Goal: Task Accomplishment & Management: Manage account settings

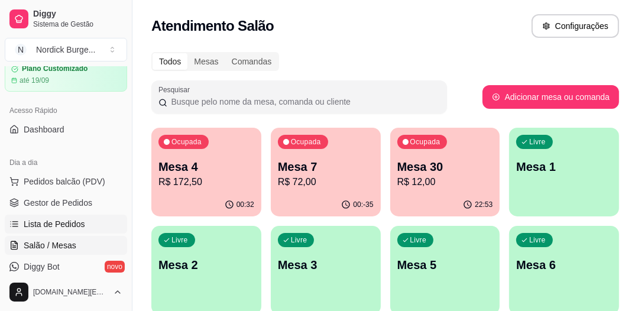
click at [50, 224] on span "Lista de Pedidos" at bounding box center [54, 224] width 61 height 12
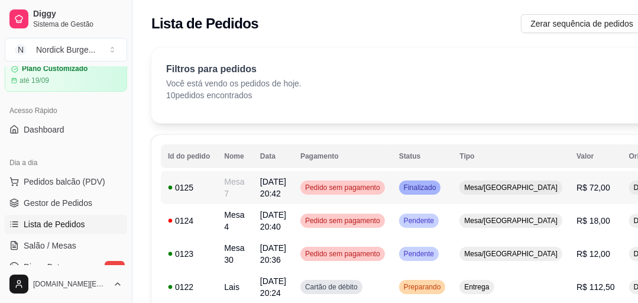
click at [204, 187] on div "0125" at bounding box center [189, 187] width 42 height 12
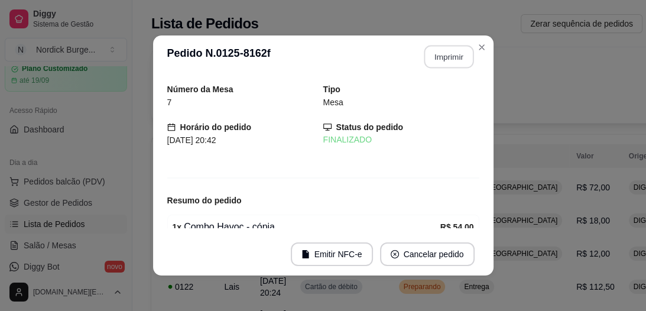
click at [430, 64] on button "Imprimir" at bounding box center [449, 57] width 50 height 23
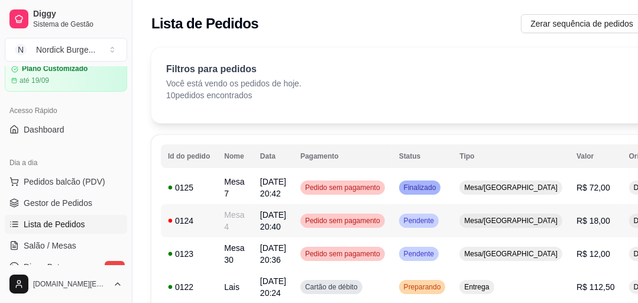
click at [191, 217] on div "0124" at bounding box center [189, 221] width 42 height 12
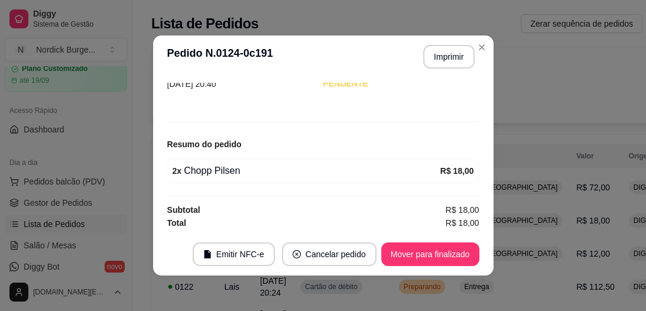
scroll to position [2, 0]
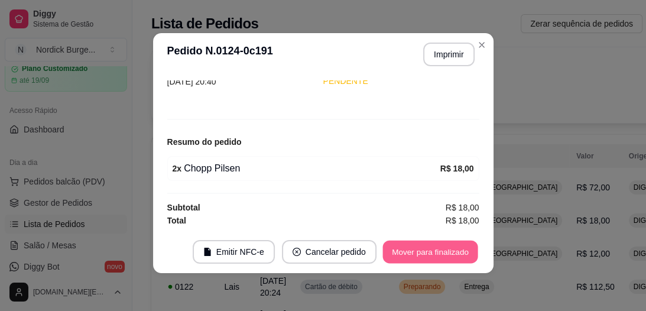
click at [428, 241] on button "Mover para finalizado" at bounding box center [429, 252] width 95 height 23
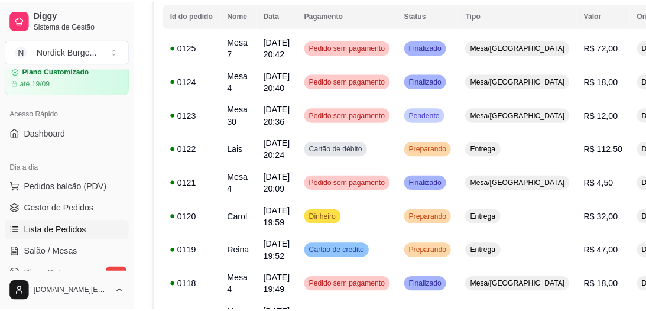
scroll to position [0, 0]
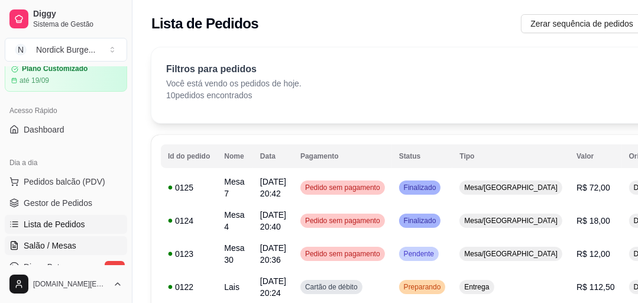
click at [57, 244] on span "Salão / Mesas" at bounding box center [50, 245] width 53 height 12
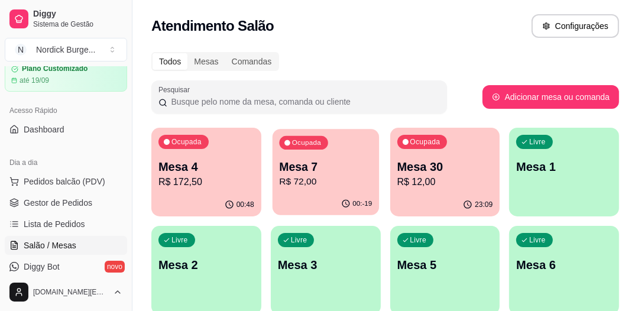
click at [326, 173] on p "Mesa 7" at bounding box center [325, 167] width 93 height 16
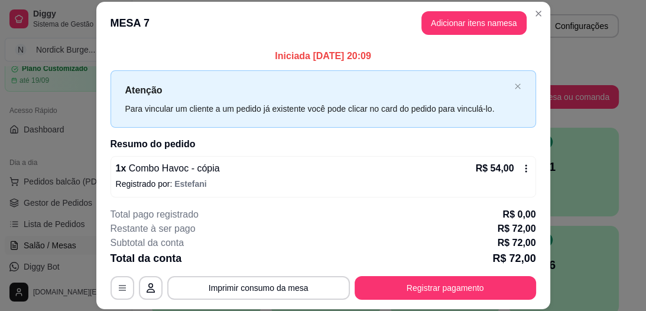
scroll to position [51, 0]
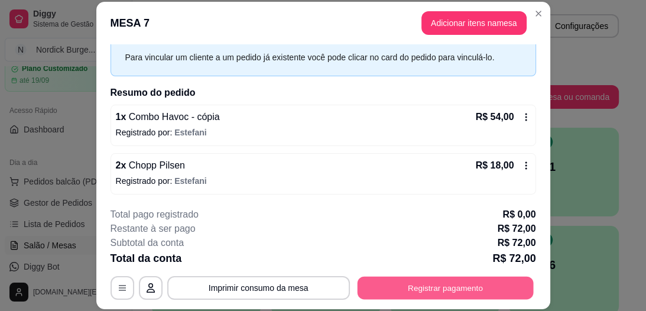
click at [387, 280] on button "Registrar pagamento" at bounding box center [445, 288] width 176 height 23
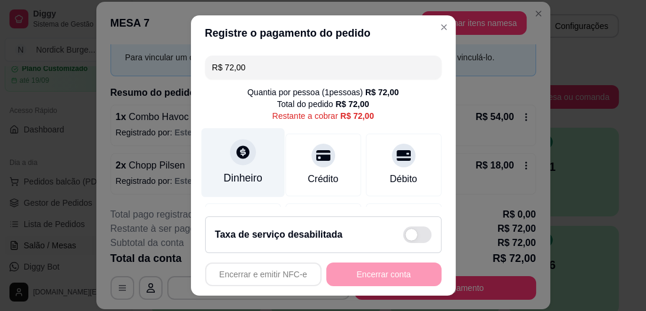
scroll to position [142, 0]
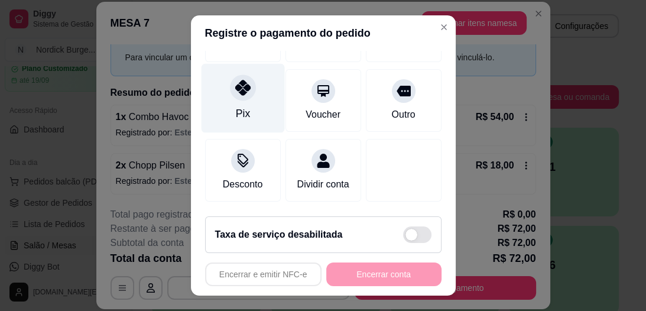
click at [235, 85] on icon at bounding box center [242, 87] width 15 height 15
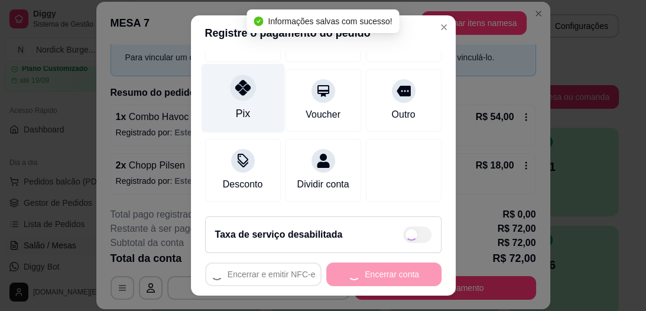
type input "R$ 0,00"
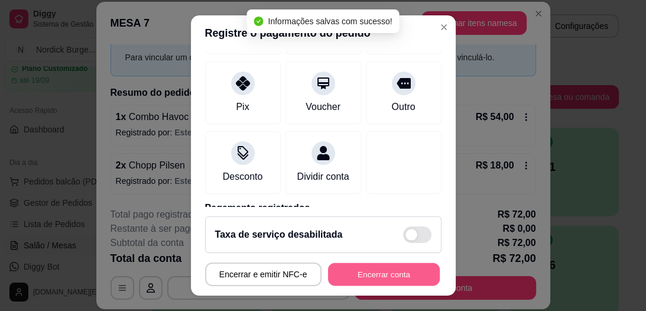
click at [389, 271] on button "Encerrar conta" at bounding box center [384, 273] width 112 height 23
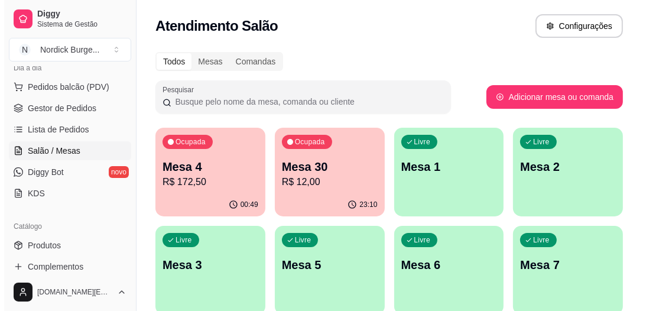
scroll to position [0, 0]
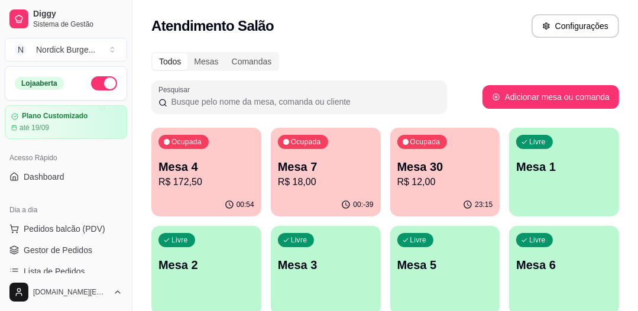
click at [340, 172] on p "Mesa 7" at bounding box center [326, 166] width 96 height 17
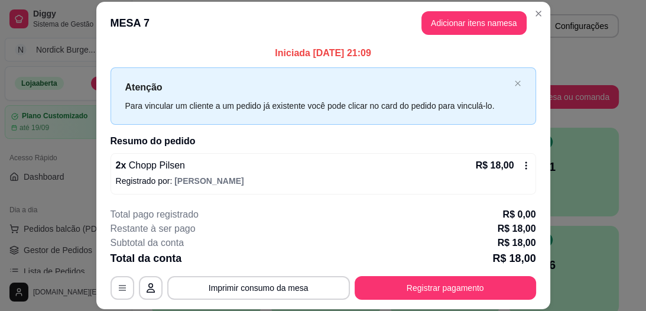
scroll to position [36, 0]
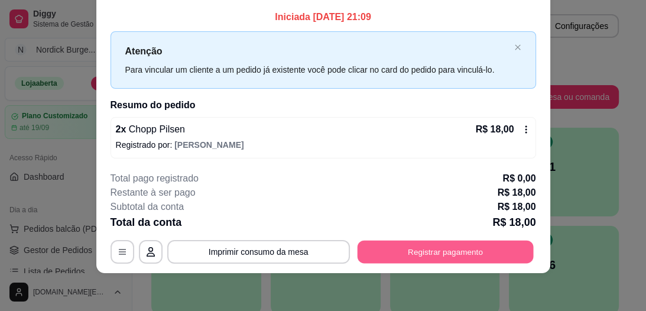
click at [444, 246] on button "Registrar pagamento" at bounding box center [445, 252] width 176 height 23
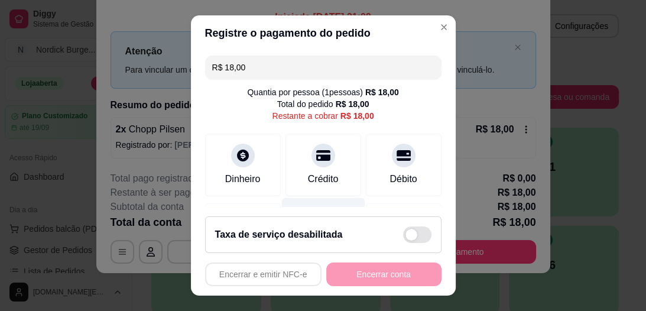
scroll to position [47, 0]
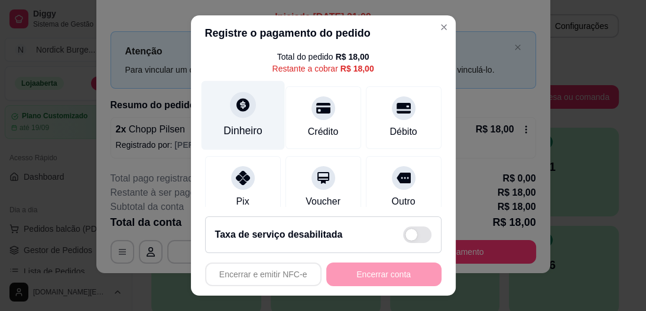
click at [236, 109] on icon at bounding box center [242, 105] width 13 height 13
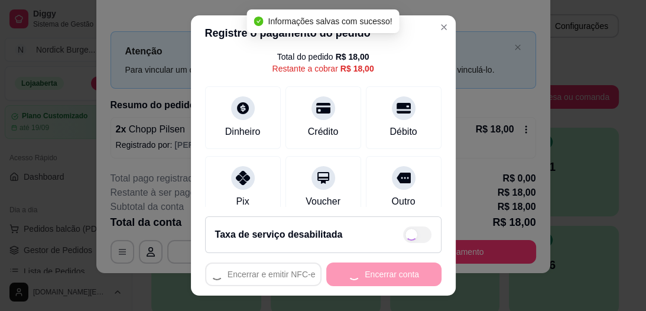
type input "R$ 0,00"
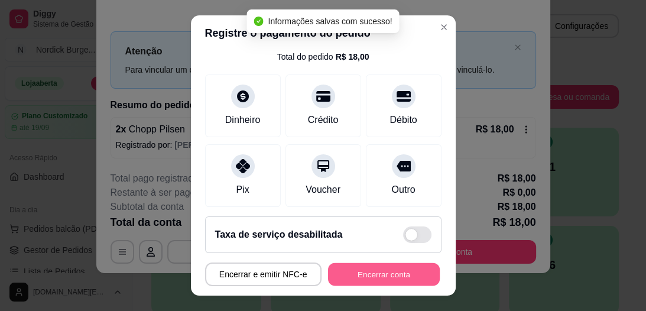
click at [404, 271] on button "Encerrar conta" at bounding box center [384, 273] width 112 height 23
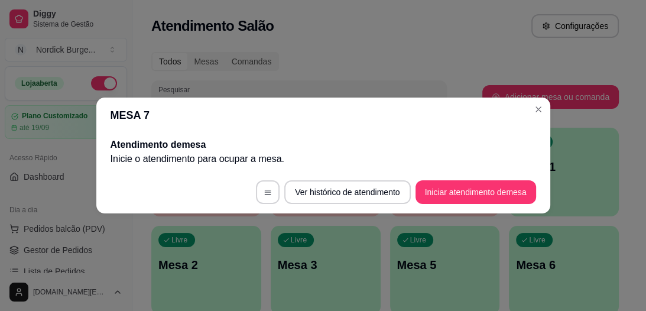
scroll to position [0, 0]
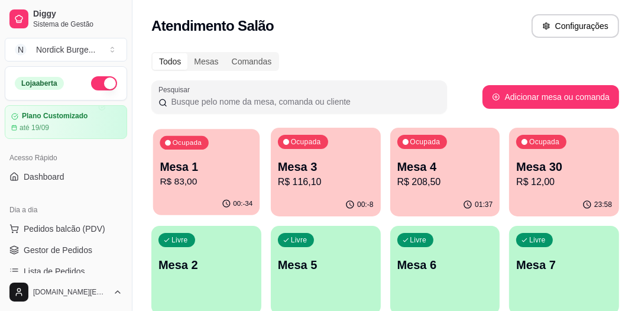
click at [235, 176] on p "R$ 83,00" at bounding box center [206, 182] width 93 height 14
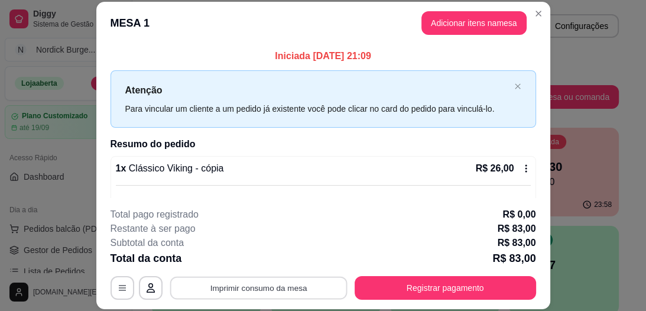
click at [266, 296] on button "Imprimir consumo da mesa" at bounding box center [258, 288] width 177 height 23
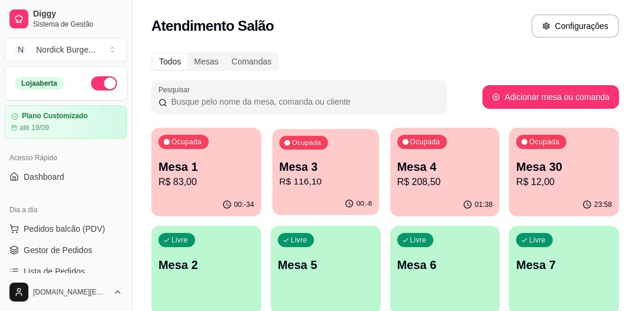
click at [338, 161] on p "Mesa 3" at bounding box center [325, 167] width 93 height 16
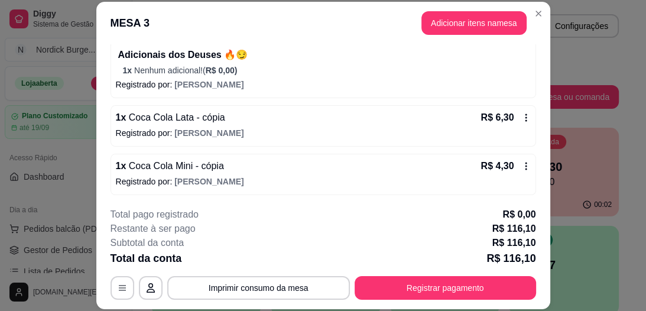
scroll to position [36, 0]
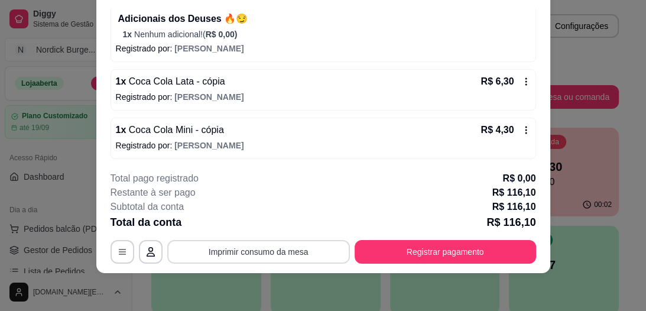
click at [298, 250] on button "Imprimir consumo da mesa" at bounding box center [258, 252] width 183 height 24
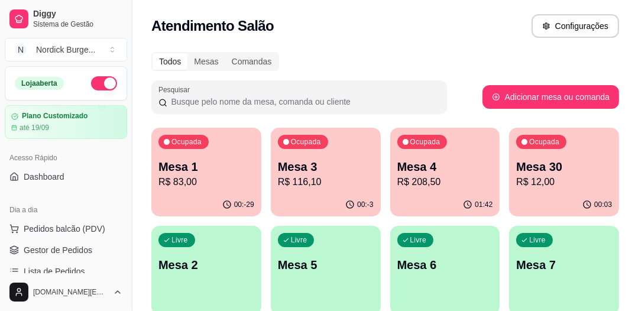
click at [229, 169] on p "Mesa 1" at bounding box center [206, 166] width 96 height 17
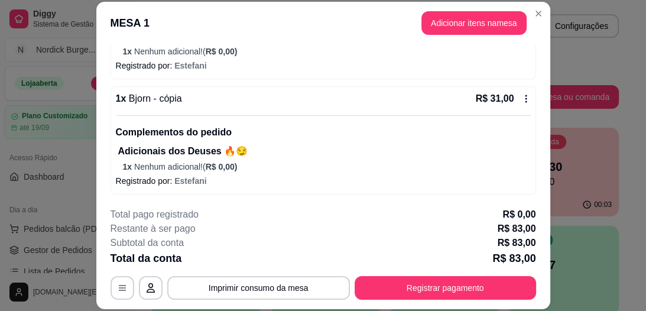
scroll to position [36, 0]
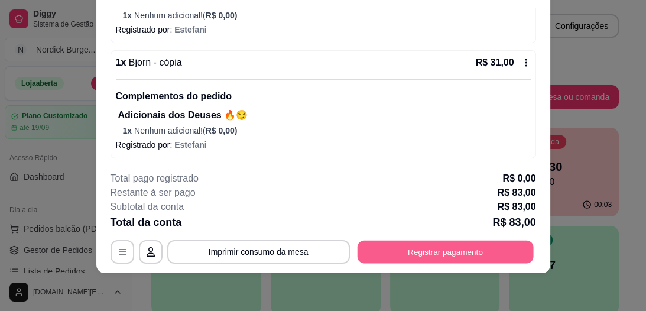
click at [506, 255] on button "Registrar pagamento" at bounding box center [445, 252] width 176 height 23
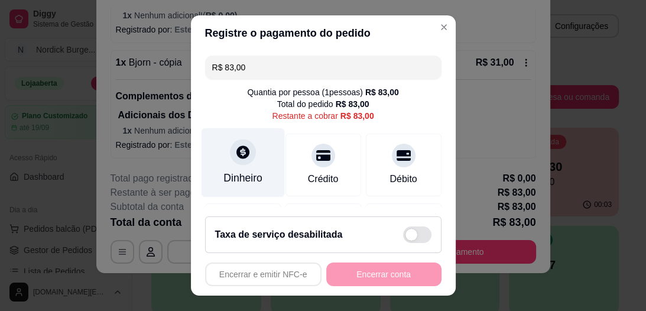
click at [242, 164] on div "Dinheiro" at bounding box center [242, 162] width 83 height 69
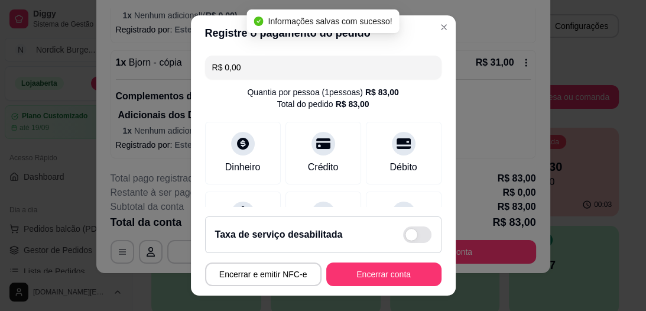
type input "R$ 0,00"
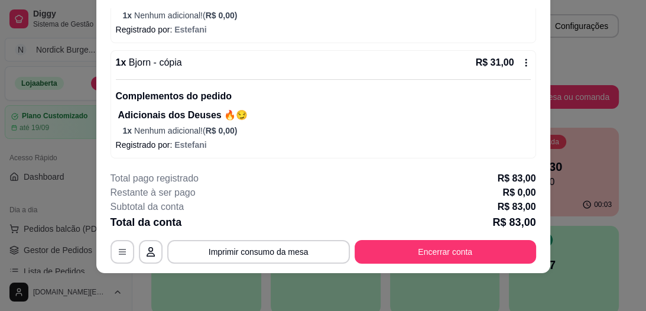
scroll to position [0, 0]
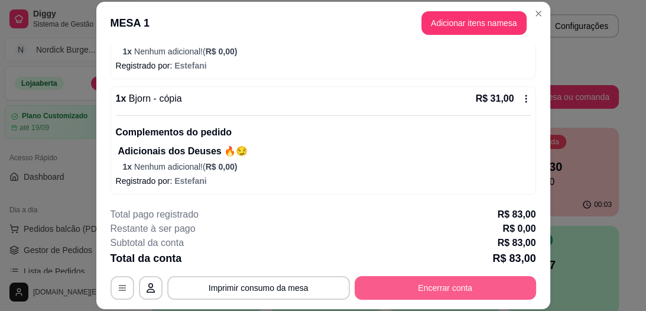
click at [472, 293] on button "Encerrar conta" at bounding box center [445, 288] width 181 height 24
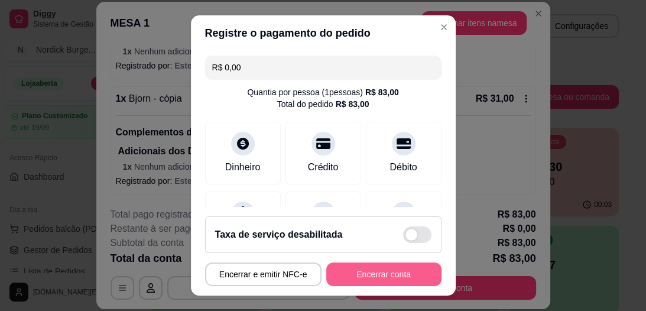
click at [366, 272] on button "Encerrar conta" at bounding box center [383, 274] width 115 height 24
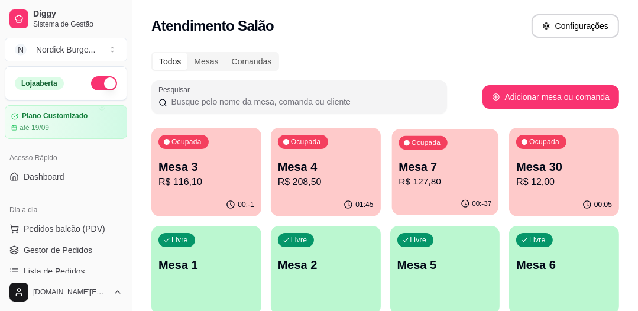
click at [462, 164] on p "Mesa 7" at bounding box center [444, 167] width 93 height 16
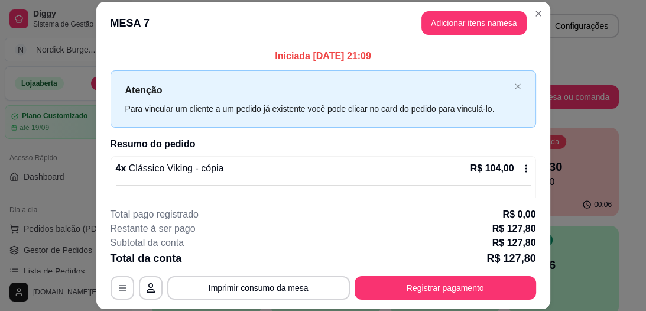
scroll to position [215, 0]
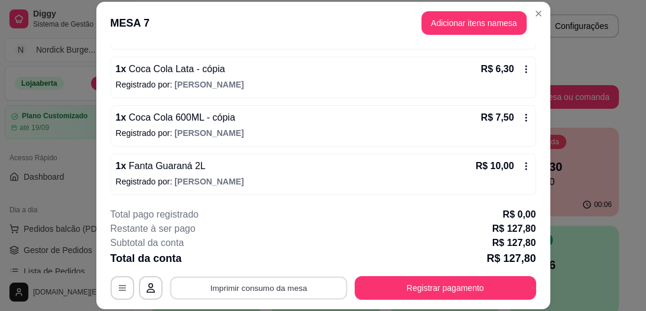
click at [251, 293] on button "Imprimir consumo da mesa" at bounding box center [258, 288] width 177 height 23
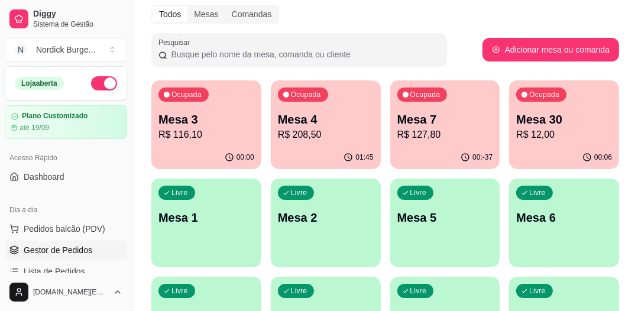
scroll to position [47, 0]
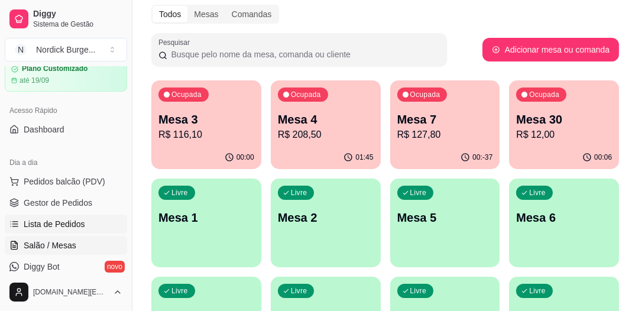
click at [59, 226] on span "Lista de Pedidos" at bounding box center [54, 224] width 61 height 12
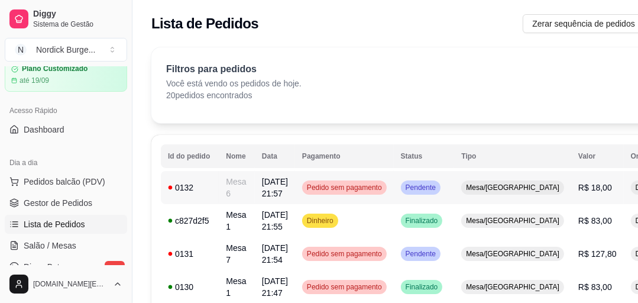
click at [214, 181] on td "0132" at bounding box center [190, 187] width 58 height 33
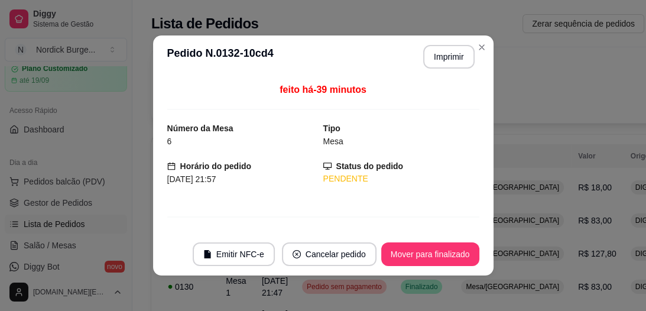
scroll to position [95, 0]
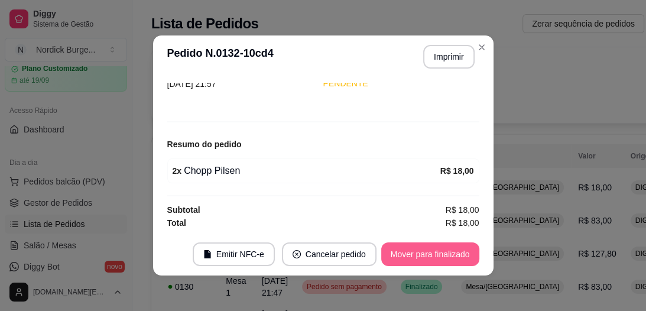
click at [457, 255] on button "Mover para finalizado" at bounding box center [430, 254] width 98 height 24
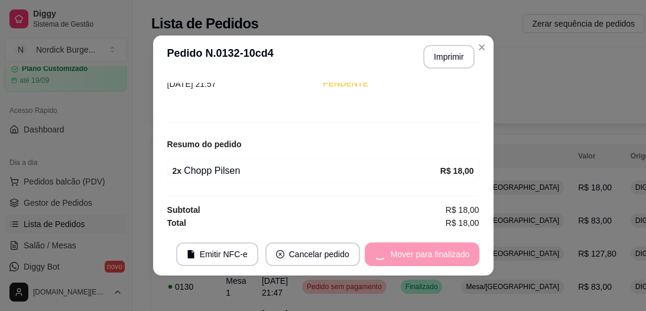
scroll to position [57, 0]
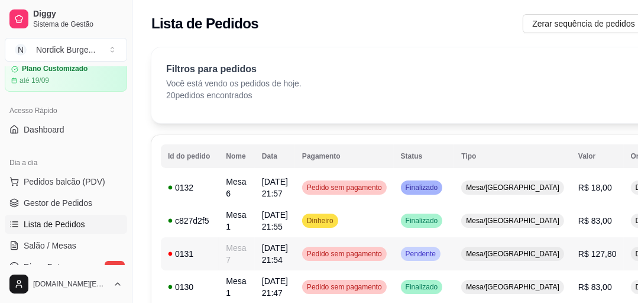
click at [208, 251] on div "0131" at bounding box center [190, 254] width 44 height 12
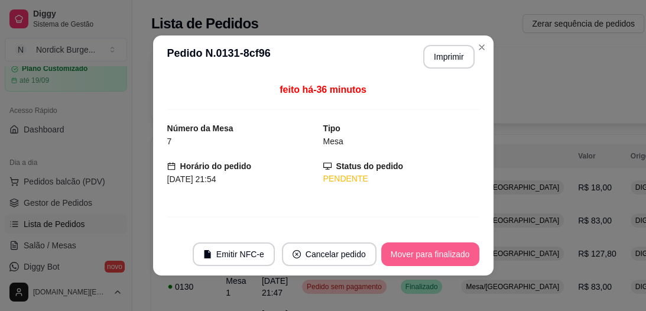
click at [397, 244] on button "Mover para finalizado" at bounding box center [430, 254] width 98 height 24
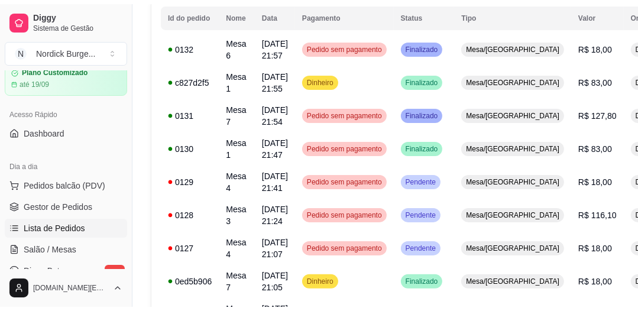
scroll to position [0, 0]
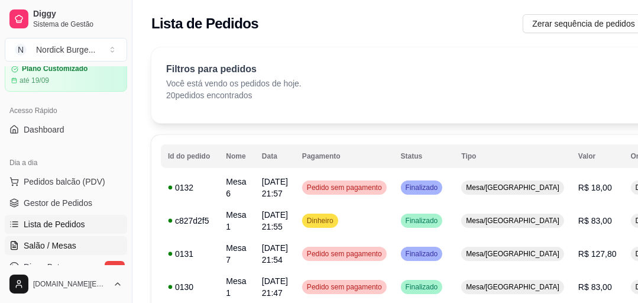
click at [69, 246] on span "Salão / Mesas" at bounding box center [50, 245] width 53 height 12
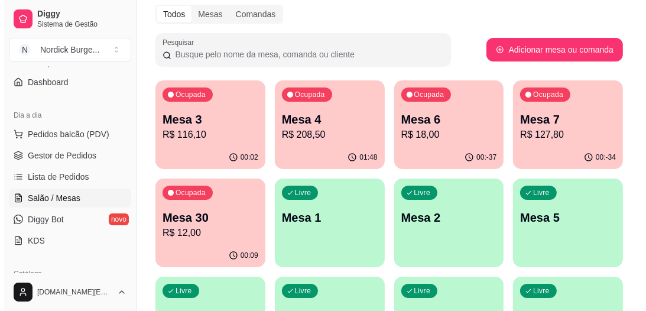
scroll to position [95, 0]
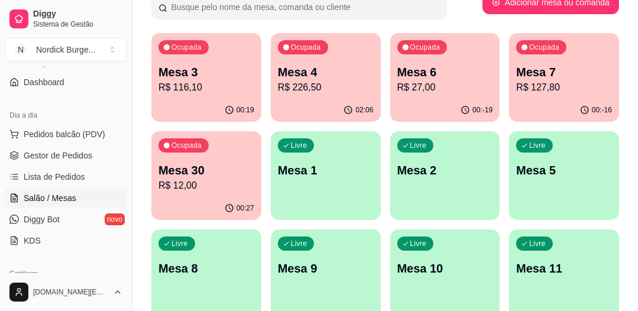
click at [210, 85] on p "R$ 116,10" at bounding box center [206, 87] width 96 height 14
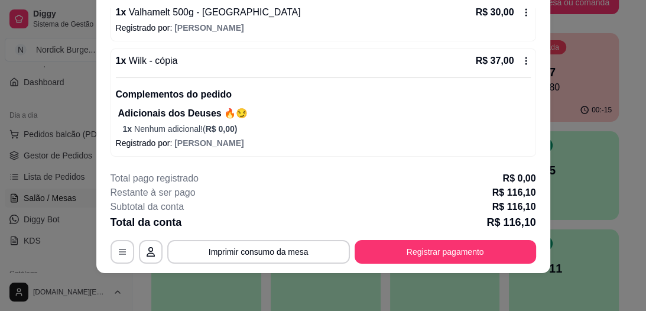
scroll to position [202, 0]
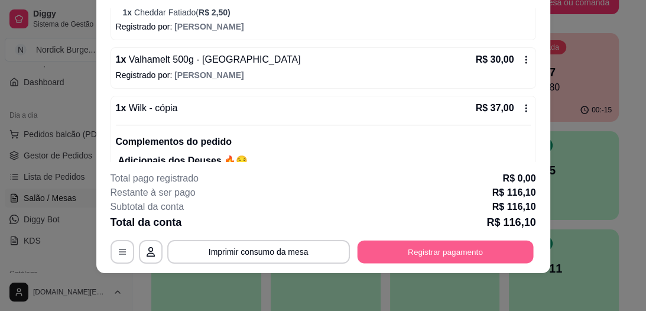
click at [432, 259] on button "Registrar pagamento" at bounding box center [445, 252] width 176 height 23
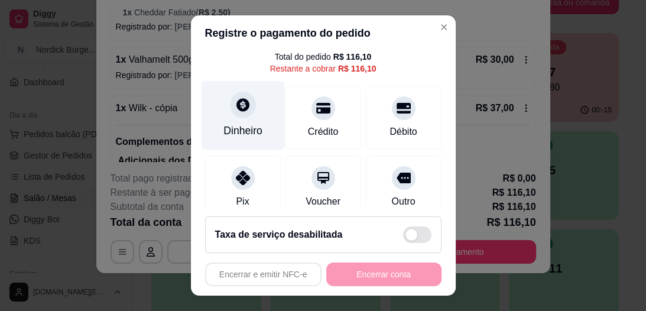
scroll to position [95, 0]
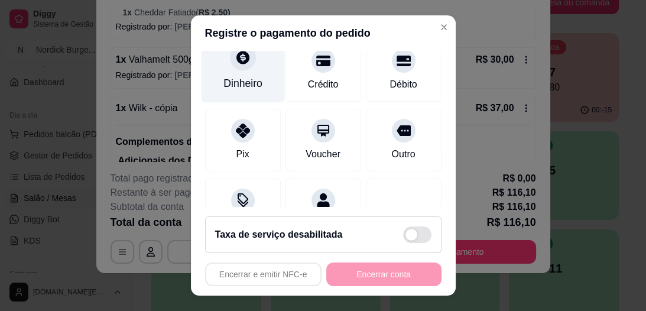
click at [237, 82] on div "Dinheiro" at bounding box center [242, 83] width 39 height 15
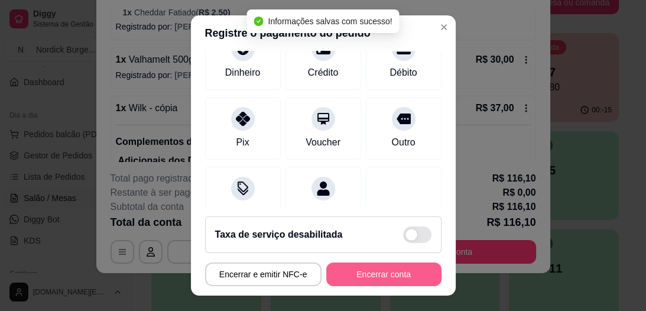
type input "R$ 0,00"
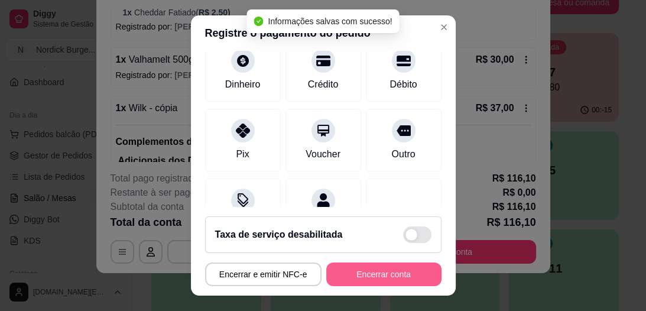
click at [389, 275] on button "Encerrar conta" at bounding box center [383, 274] width 115 height 24
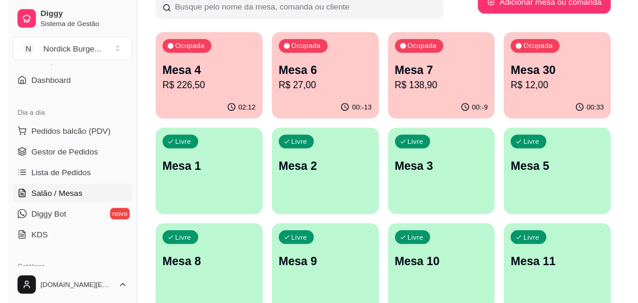
scroll to position [0, 0]
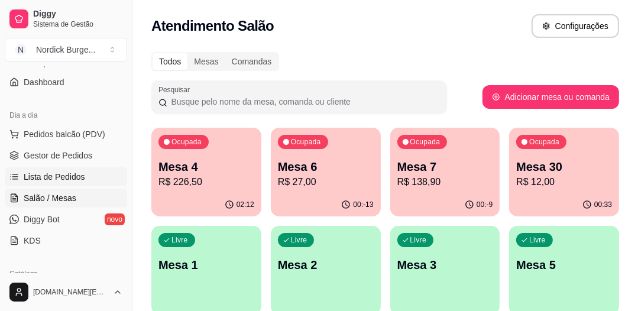
click at [44, 178] on span "Lista de Pedidos" at bounding box center [54, 177] width 61 height 12
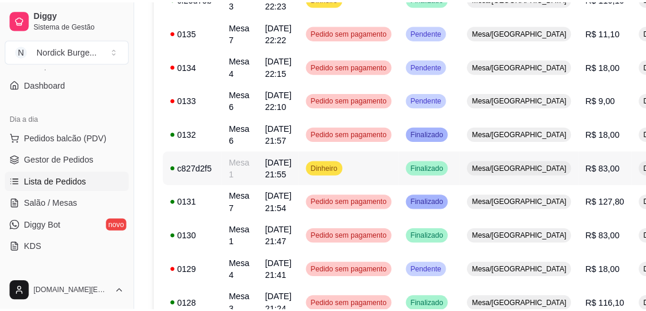
scroll to position [95, 0]
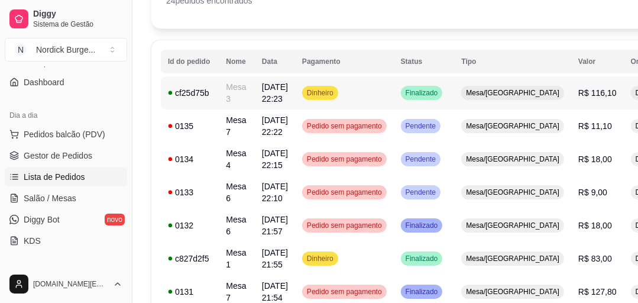
click at [212, 87] on td "cf25d75b" at bounding box center [190, 92] width 58 height 33
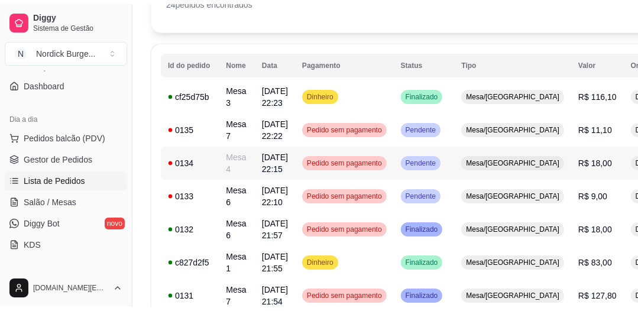
scroll to position [0, 0]
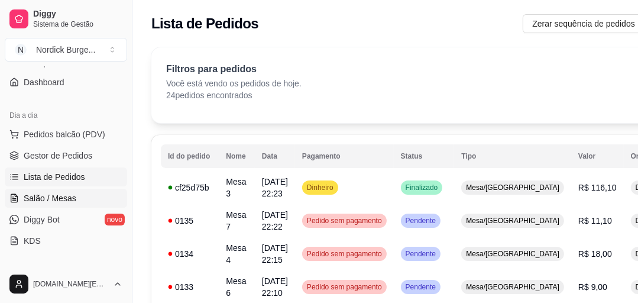
click at [73, 196] on span "Salão / Mesas" at bounding box center [50, 198] width 53 height 12
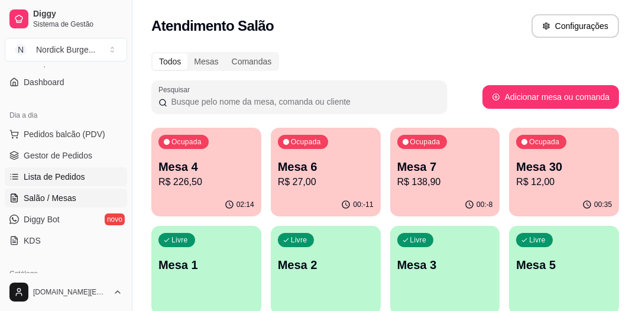
click at [51, 175] on span "Lista de Pedidos" at bounding box center [54, 177] width 61 height 12
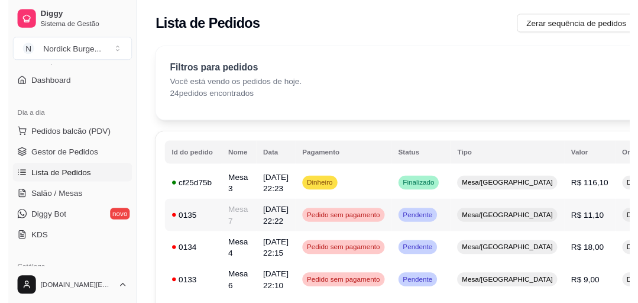
scroll to position [95, 0]
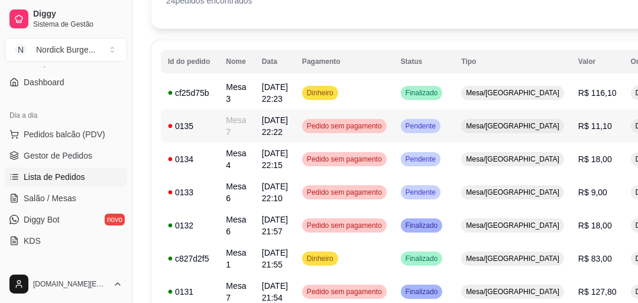
click at [197, 126] on div "0135" at bounding box center [190, 126] width 44 height 12
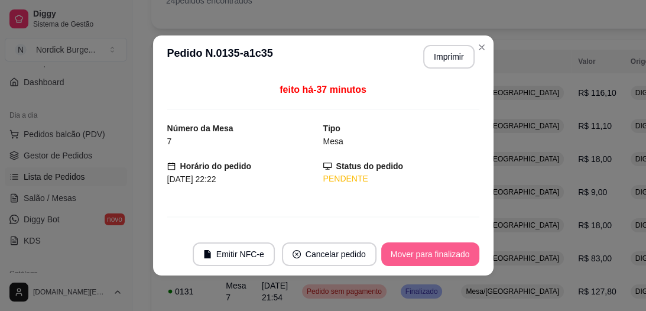
click at [407, 260] on button "Mover para finalizado" at bounding box center [430, 254] width 98 height 24
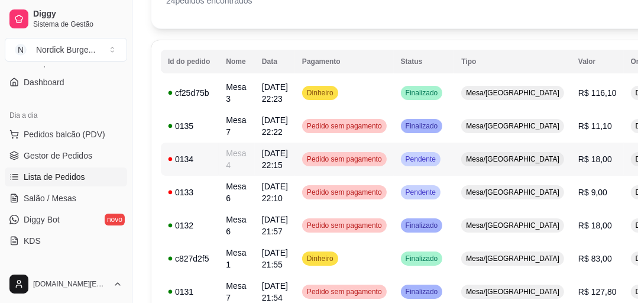
click at [213, 160] on td "0134" at bounding box center [190, 158] width 58 height 33
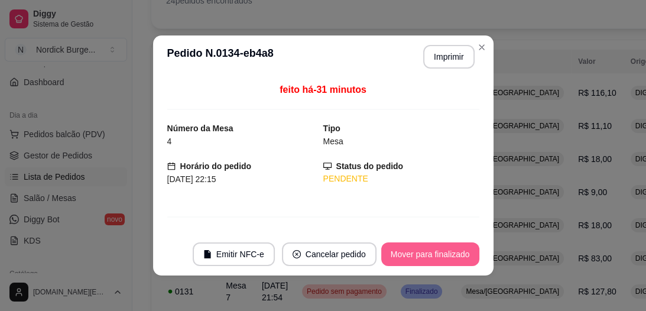
click at [403, 259] on button "Mover para finalizado" at bounding box center [430, 254] width 98 height 24
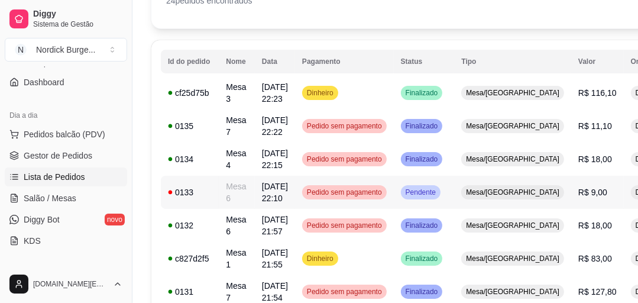
click at [217, 197] on td "0133" at bounding box center [190, 192] width 58 height 33
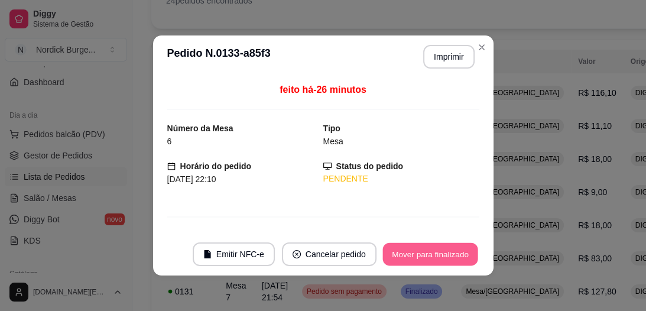
click at [416, 248] on button "Mover para finalizado" at bounding box center [429, 254] width 95 height 23
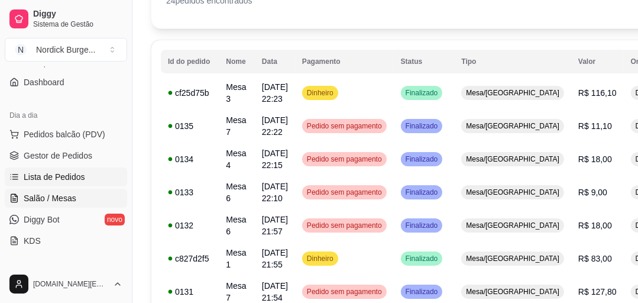
click at [57, 196] on span "Salão / Mesas" at bounding box center [50, 198] width 53 height 12
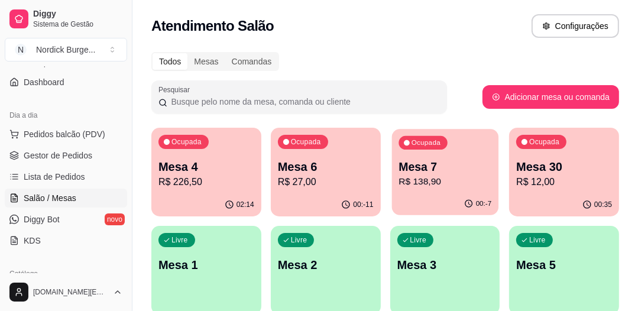
click at [437, 187] on p "R$ 138,90" at bounding box center [444, 182] width 93 height 14
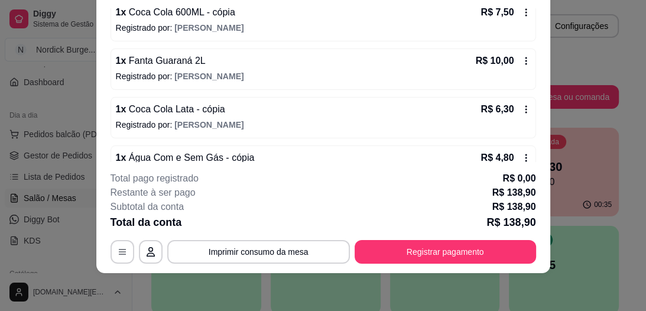
scroll to position [311, 0]
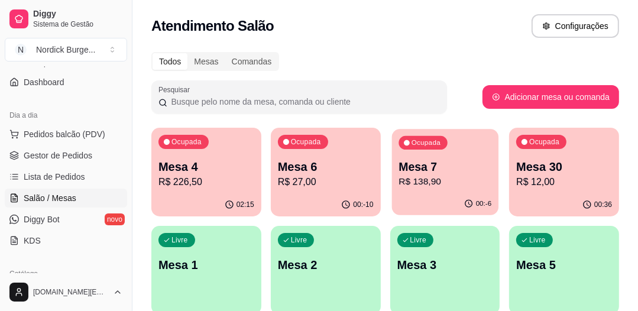
click at [455, 179] on p "R$ 138,90" at bounding box center [444, 182] width 93 height 14
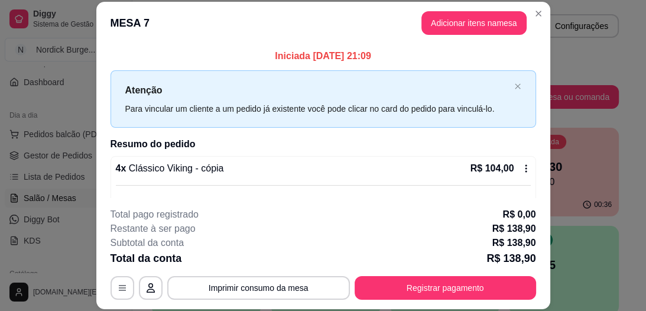
scroll to position [36, 0]
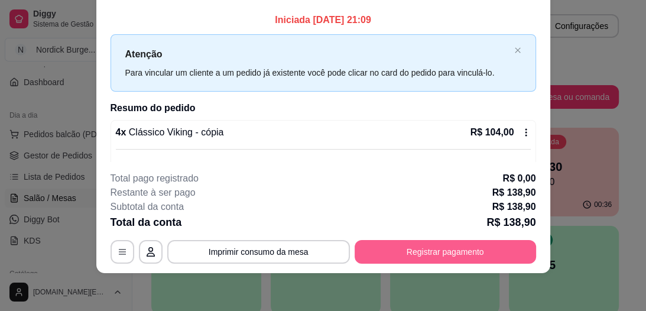
click at [462, 243] on button "Registrar pagamento" at bounding box center [445, 252] width 181 height 24
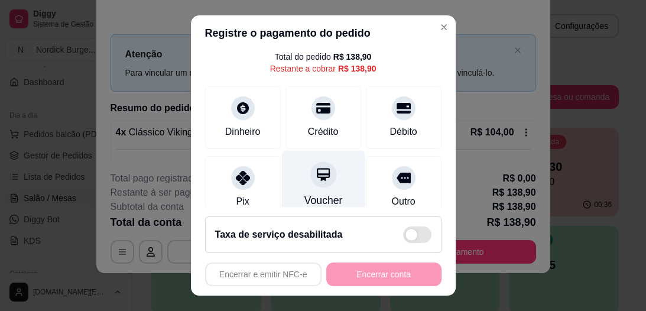
scroll to position [95, 0]
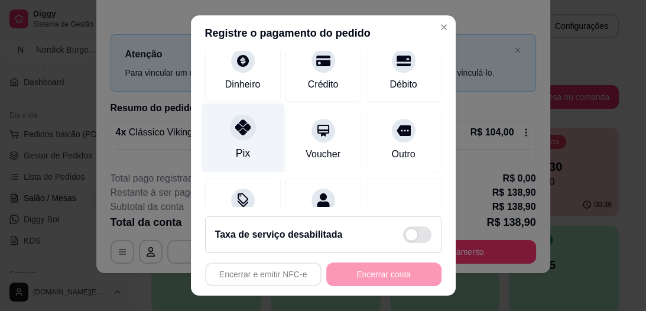
click at [238, 144] on div "Pix" at bounding box center [242, 137] width 83 height 69
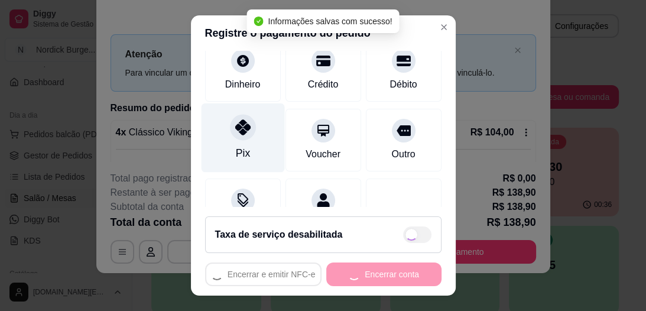
type input "R$ 0,00"
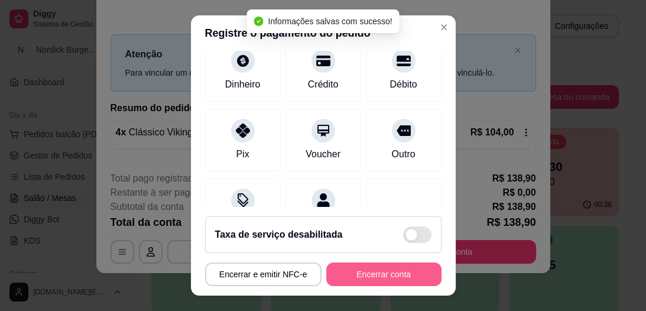
click at [392, 275] on button "Encerrar conta" at bounding box center [383, 274] width 115 height 24
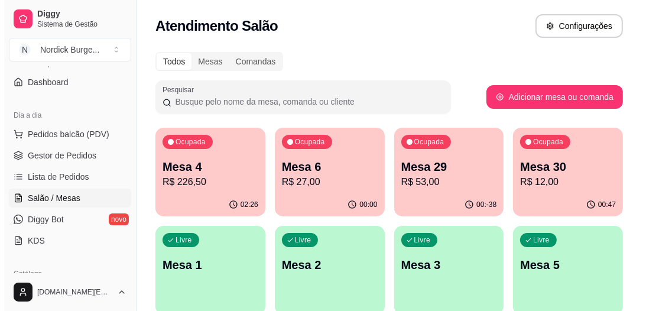
scroll to position [95, 0]
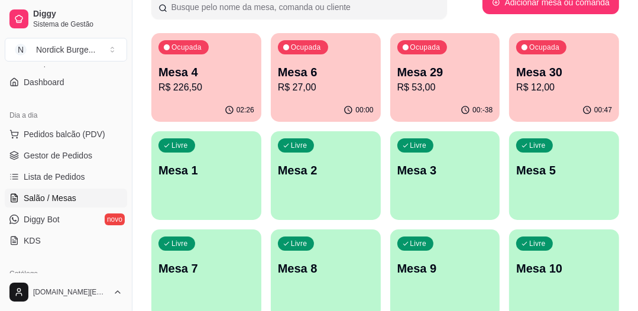
click at [459, 80] on p "R$ 53,00" at bounding box center [445, 87] width 96 height 14
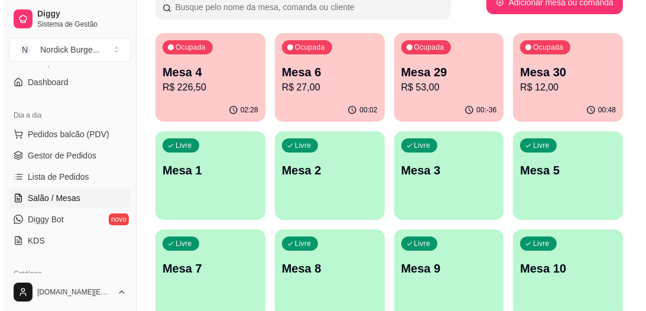
scroll to position [0, 0]
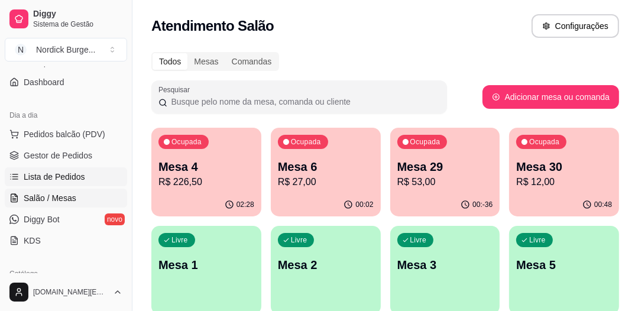
click at [64, 174] on span "Lista de Pedidos" at bounding box center [54, 177] width 61 height 12
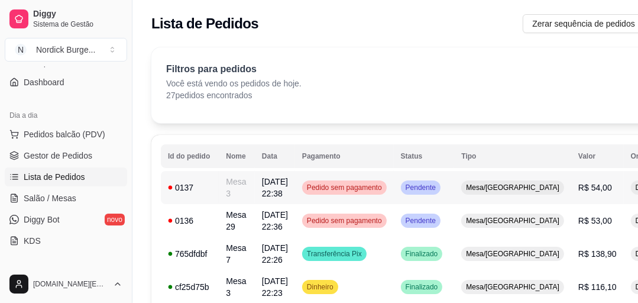
click at [209, 194] on td "0137" at bounding box center [190, 187] width 58 height 33
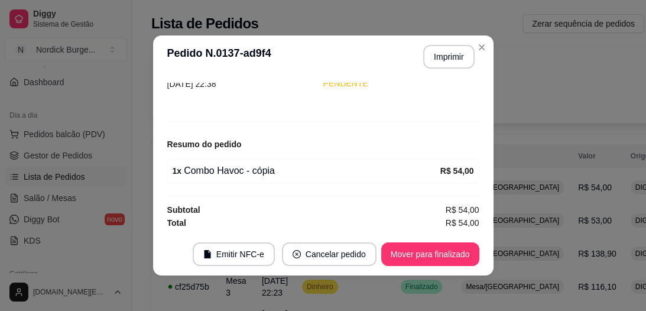
scroll to position [2, 0]
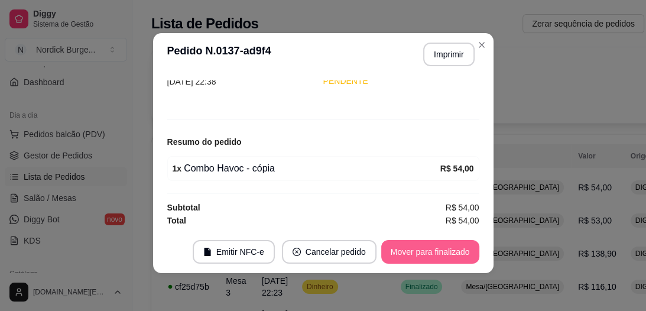
click at [444, 253] on button "Mover para finalizado" at bounding box center [430, 252] width 98 height 24
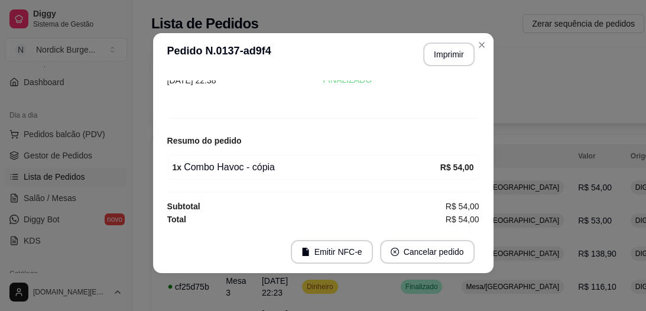
scroll to position [57, 0]
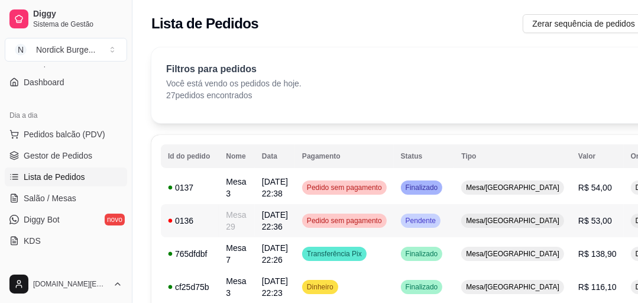
click at [194, 219] on div "0136" at bounding box center [190, 221] width 44 height 12
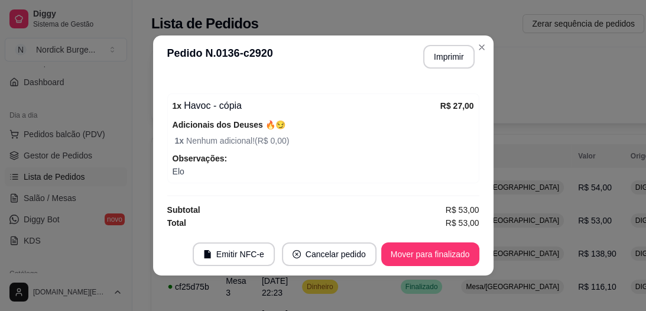
scroll to position [2, 0]
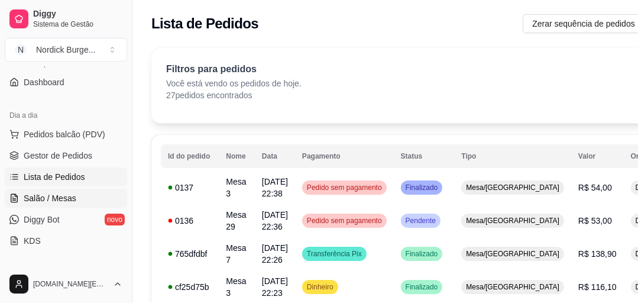
click at [53, 199] on span "Salão / Mesas" at bounding box center [50, 198] width 53 height 12
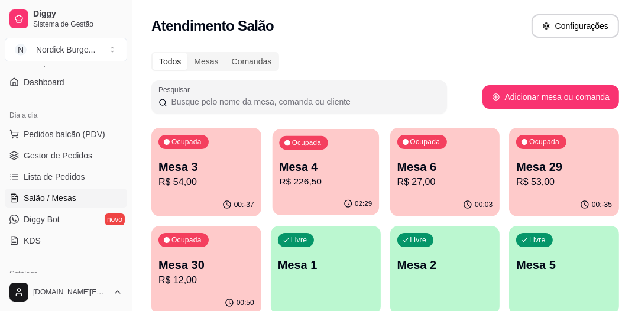
click at [331, 159] on p "Mesa 4" at bounding box center [325, 167] width 93 height 16
click at [343, 165] on p "Mesa 4" at bounding box center [326, 166] width 96 height 17
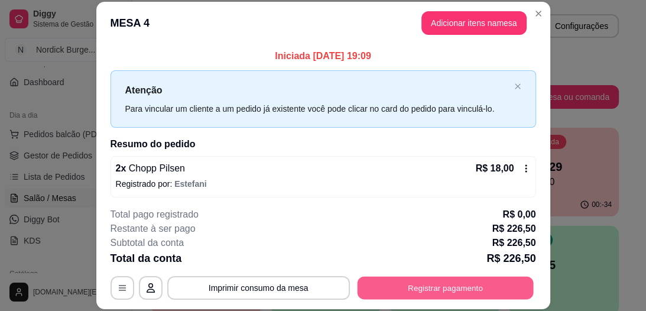
click at [472, 287] on button "Registrar pagamento" at bounding box center [445, 288] width 176 height 23
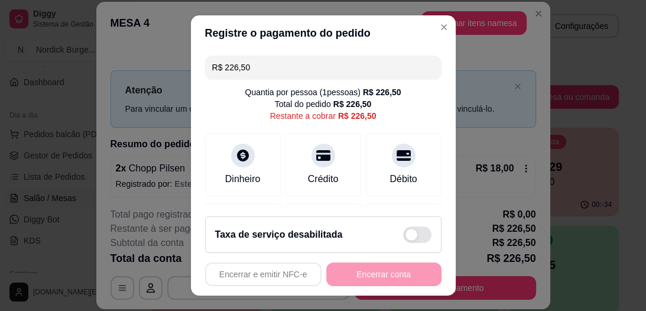
scroll to position [142, 0]
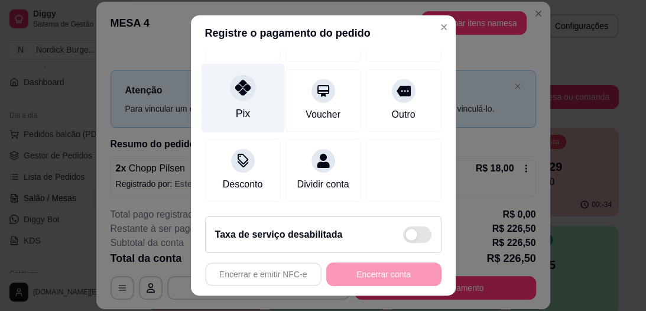
click at [247, 92] on div "Pix" at bounding box center [242, 98] width 83 height 69
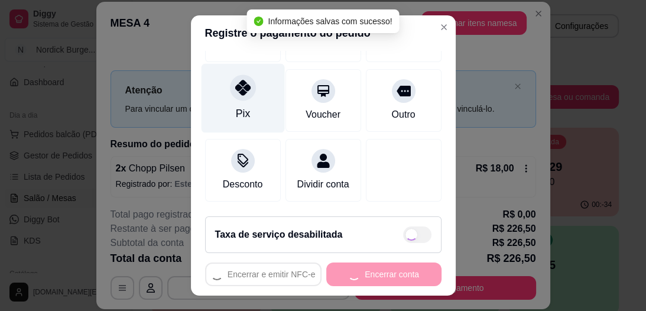
type input "R$ 0,00"
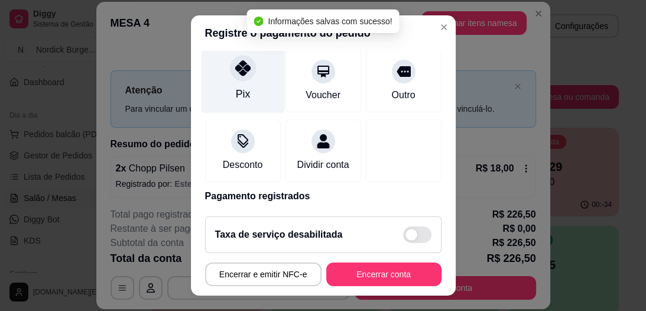
scroll to position [130, 0]
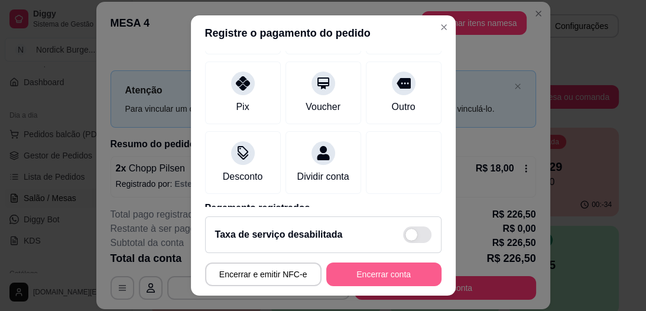
click at [395, 265] on button "Encerrar conta" at bounding box center [383, 274] width 115 height 24
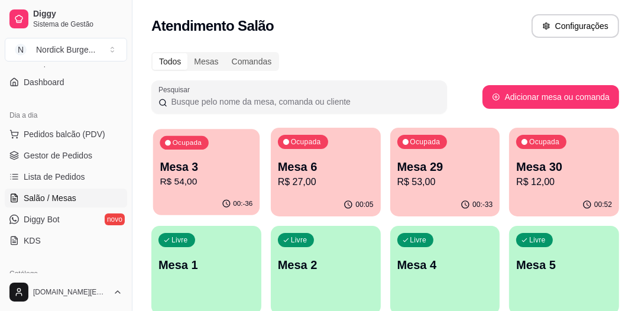
click at [238, 173] on p "Mesa 3" at bounding box center [206, 167] width 93 height 16
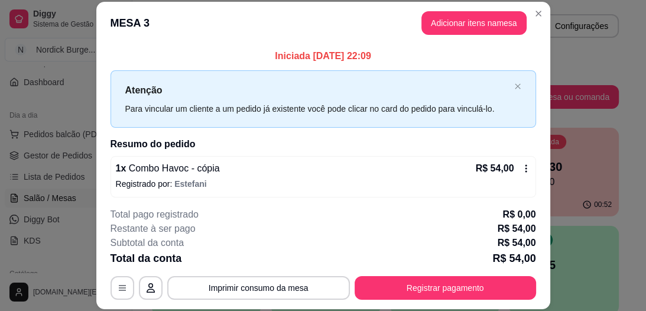
scroll to position [36, 0]
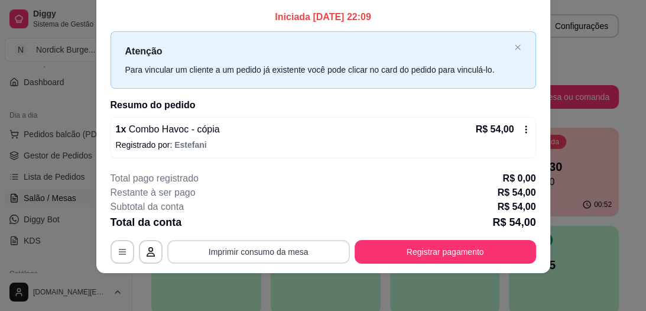
click at [297, 255] on button "Imprimir consumo da mesa" at bounding box center [258, 252] width 183 height 24
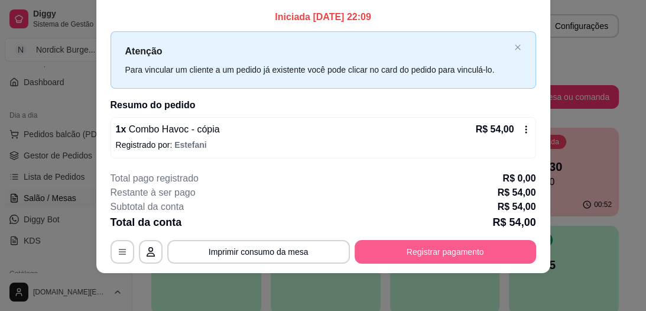
click at [439, 249] on button "Registrar pagamento" at bounding box center [445, 252] width 181 height 24
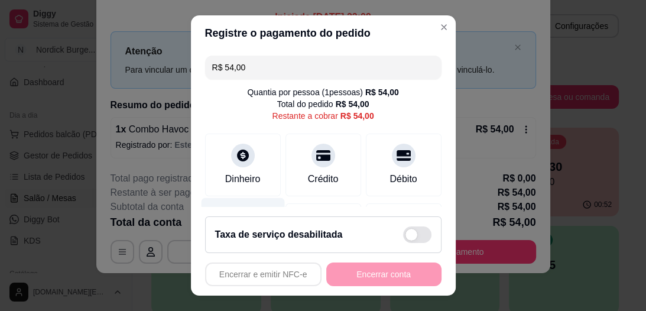
click at [235, 215] on icon at bounding box center [242, 222] width 15 height 15
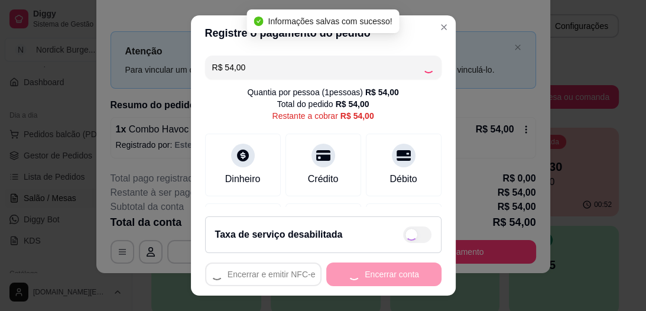
type input "R$ 0,00"
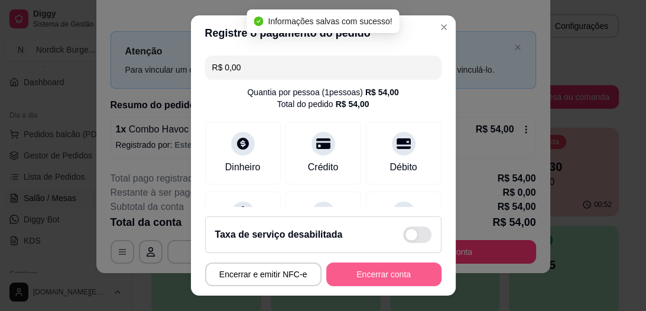
click at [366, 269] on button "Encerrar conta" at bounding box center [383, 274] width 115 height 24
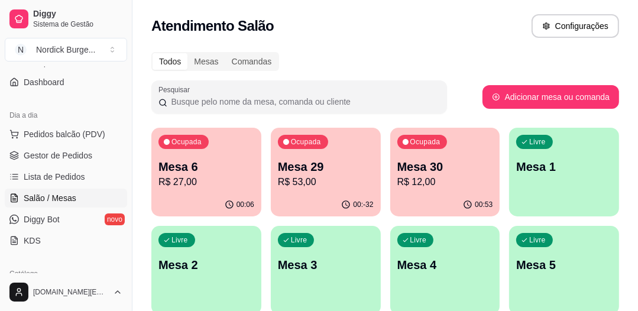
click at [345, 170] on p "Mesa 29" at bounding box center [326, 166] width 96 height 17
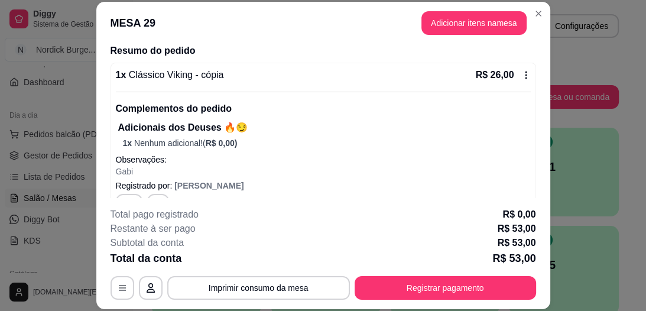
scroll to position [36, 0]
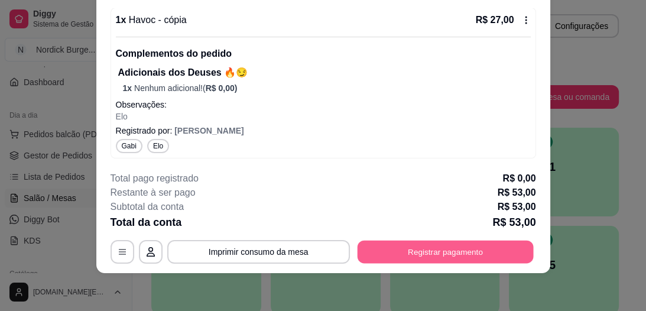
click at [472, 247] on button "Registrar pagamento" at bounding box center [445, 252] width 176 height 23
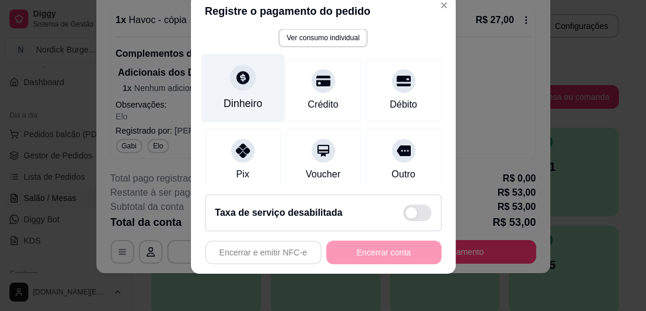
scroll to position [29, 0]
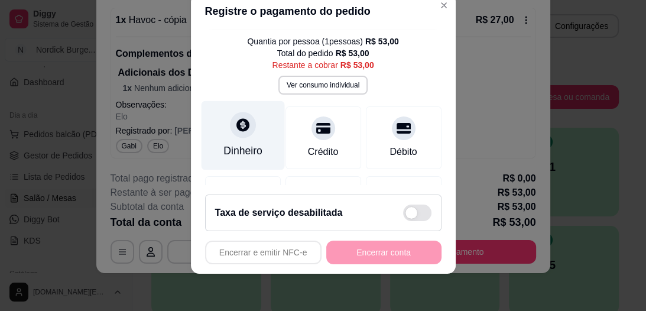
click at [237, 125] on icon at bounding box center [242, 125] width 15 height 15
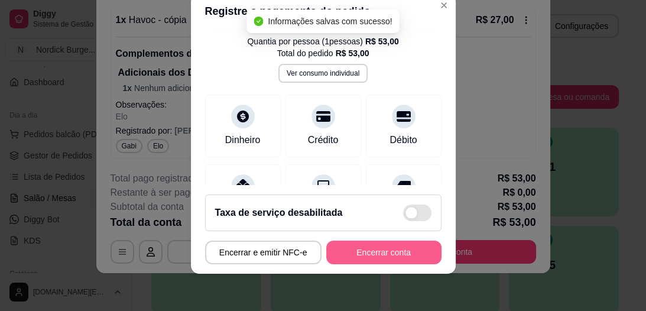
type input "R$ 0,00"
click at [393, 250] on button "Encerrar conta" at bounding box center [383, 253] width 115 height 24
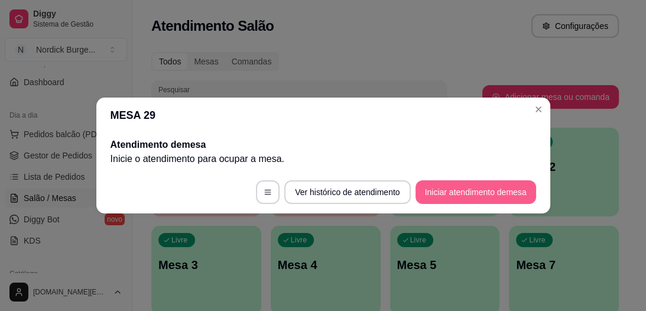
scroll to position [0, 0]
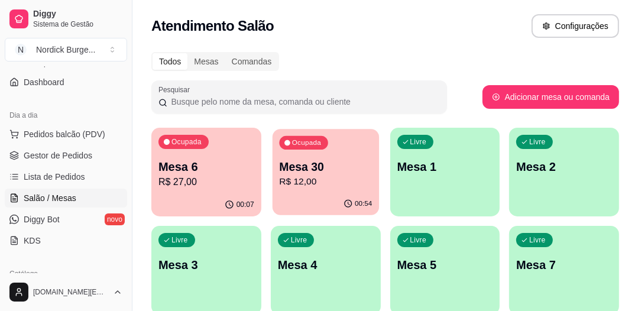
click at [375, 154] on div "Ocupada Mesa 30 R$ 12,00" at bounding box center [325, 161] width 106 height 64
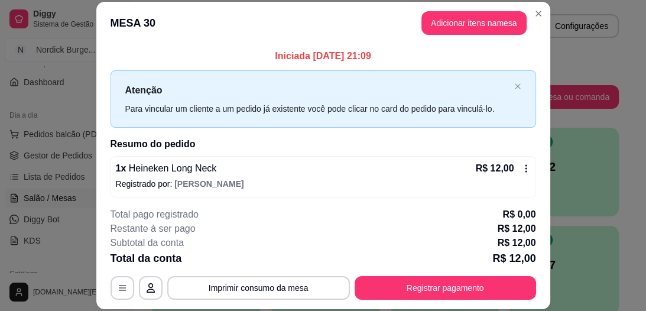
scroll to position [3, 0]
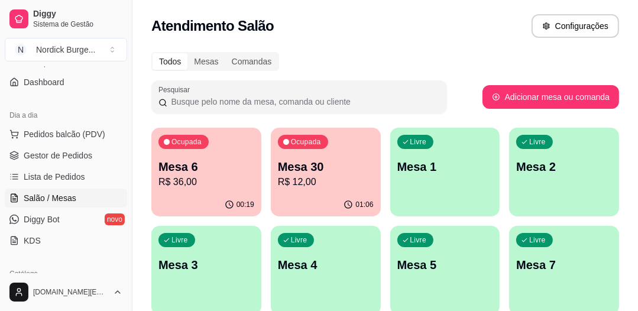
click at [224, 153] on div "Ocupada Mesa 6 R$ 36,00" at bounding box center [206, 161] width 110 height 66
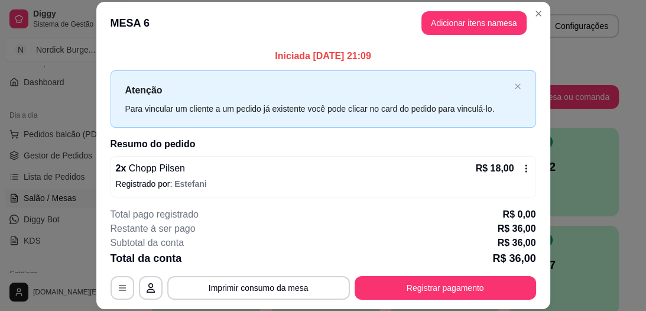
scroll to position [36, 0]
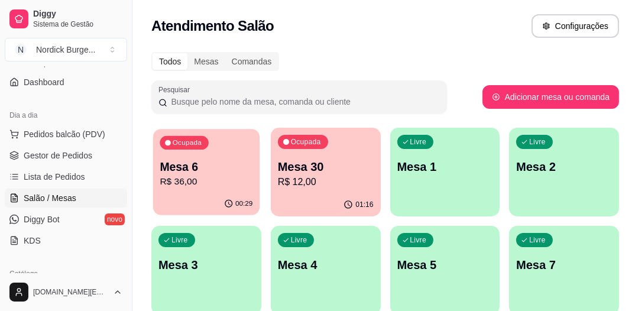
click at [242, 171] on p "Mesa 6" at bounding box center [206, 167] width 93 height 16
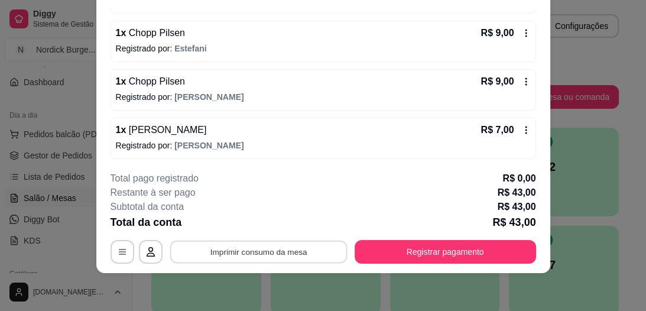
click at [298, 248] on button "Imprimir consumo da mesa" at bounding box center [258, 252] width 177 height 23
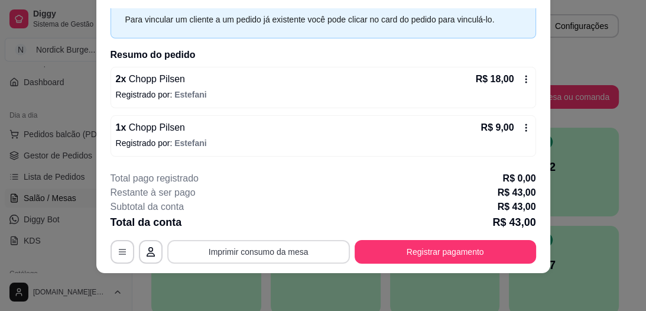
scroll to position [0, 0]
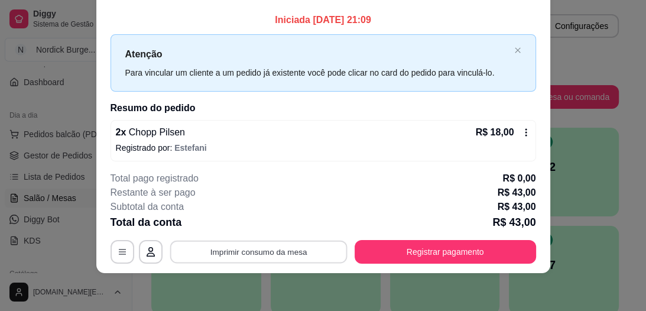
click at [308, 251] on button "Imprimir consumo da mesa" at bounding box center [258, 252] width 177 height 23
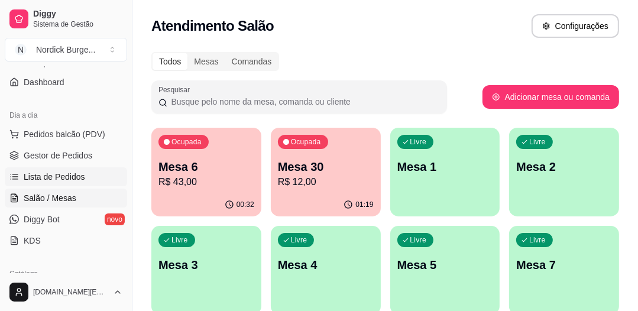
click at [52, 173] on span "Lista de Pedidos" at bounding box center [54, 177] width 61 height 12
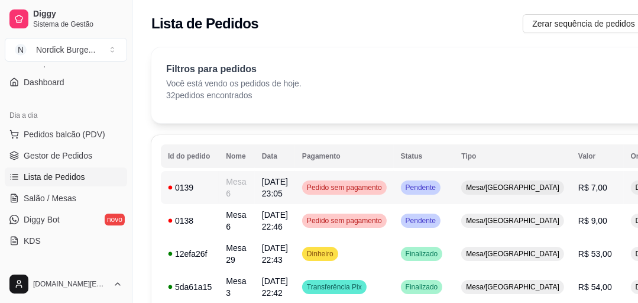
click at [209, 184] on div "0139" at bounding box center [190, 187] width 44 height 12
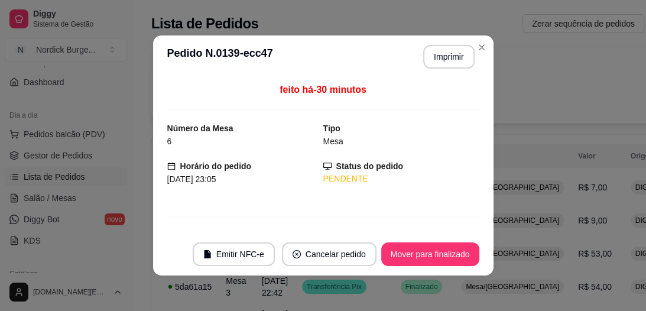
scroll to position [95, 0]
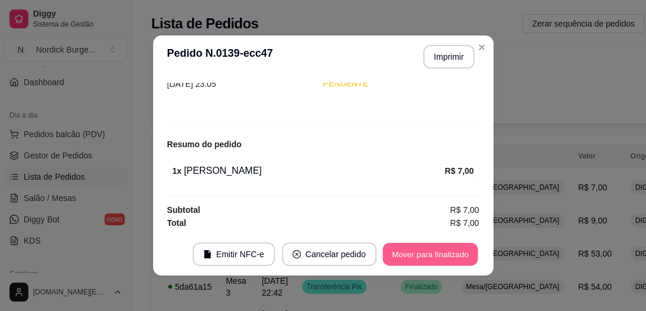
click at [395, 255] on button "Mover para finalizado" at bounding box center [429, 254] width 95 height 23
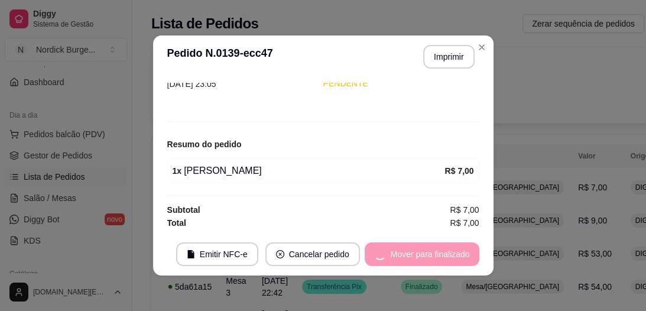
scroll to position [57, 0]
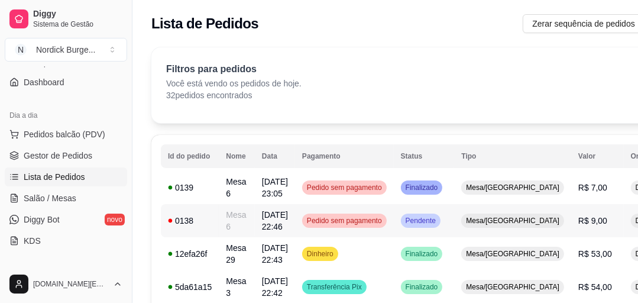
click at [219, 217] on td "Mesa 6" at bounding box center [237, 220] width 36 height 33
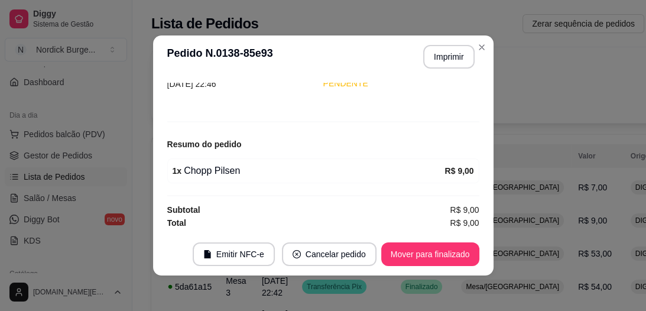
scroll to position [2, 0]
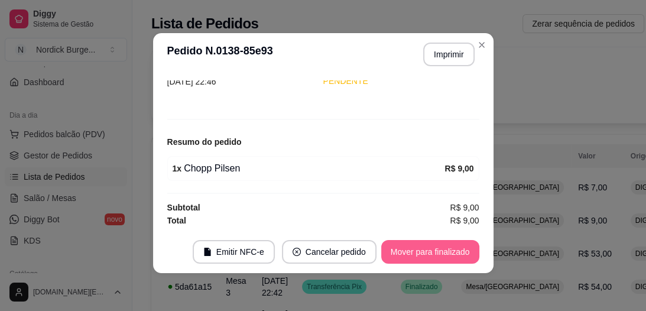
click at [407, 257] on button "Mover para finalizado" at bounding box center [430, 252] width 98 height 24
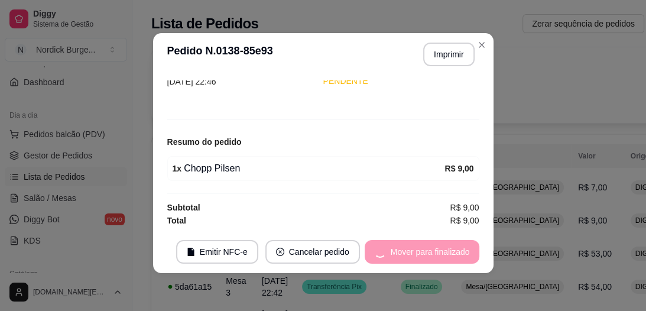
scroll to position [57, 0]
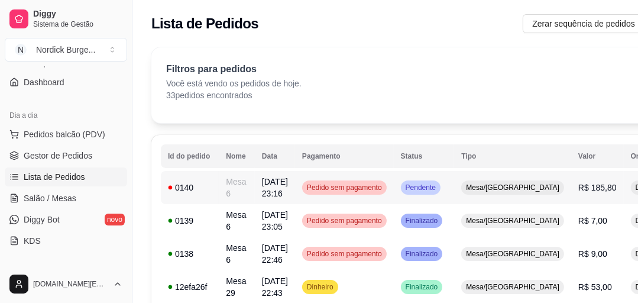
click at [204, 185] on div "0140" at bounding box center [190, 187] width 44 height 12
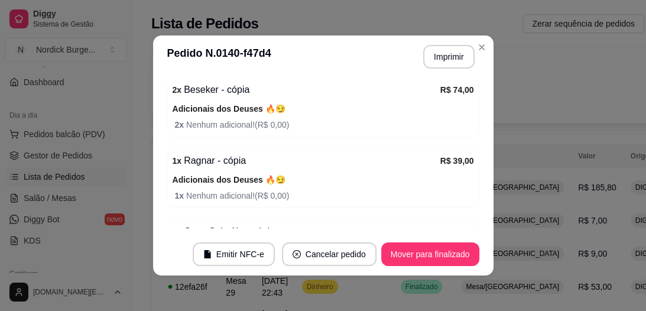
scroll to position [344, 0]
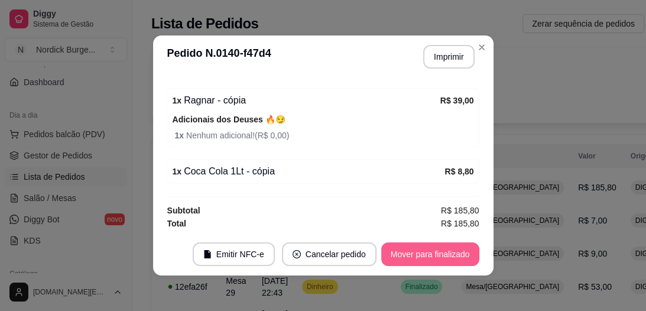
click at [444, 253] on button "Mover para finalizado" at bounding box center [430, 254] width 98 height 24
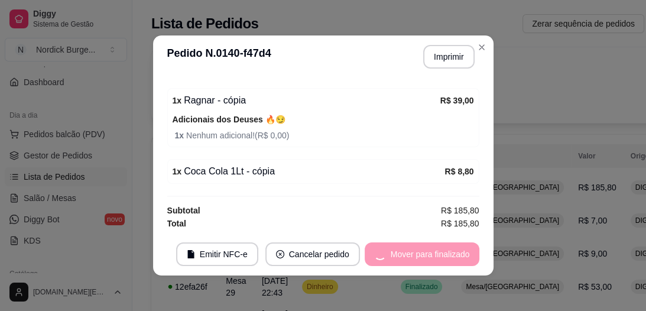
scroll to position [305, 0]
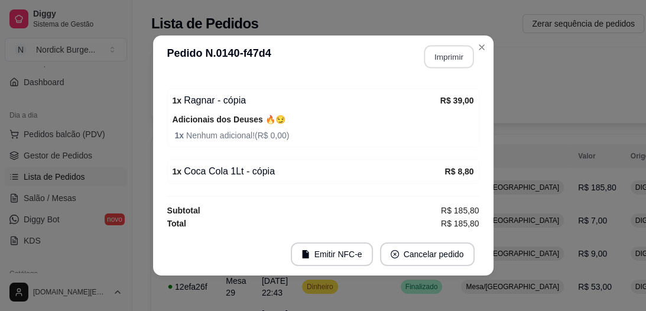
click at [430, 67] on button "Imprimir" at bounding box center [449, 57] width 50 height 23
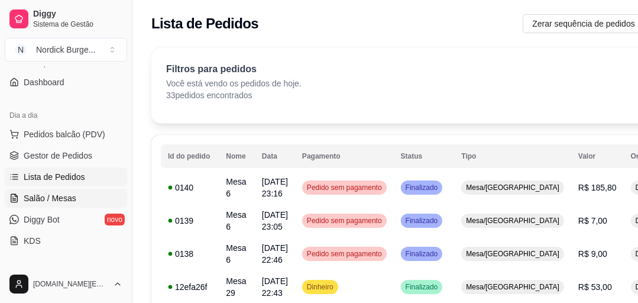
click at [47, 197] on span "Salão / Mesas" at bounding box center [50, 198] width 53 height 12
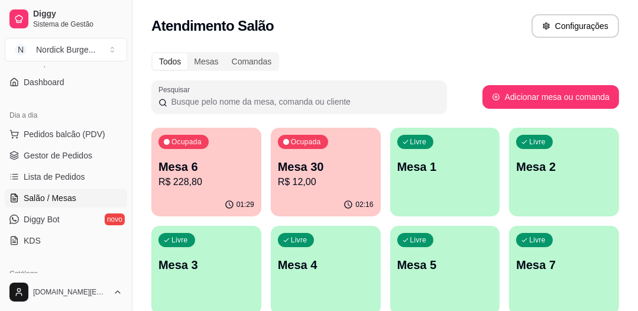
click at [226, 168] on p "Mesa 6" at bounding box center [206, 166] width 96 height 17
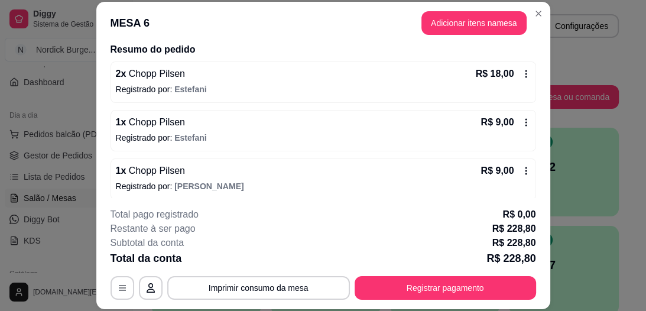
scroll to position [189, 0]
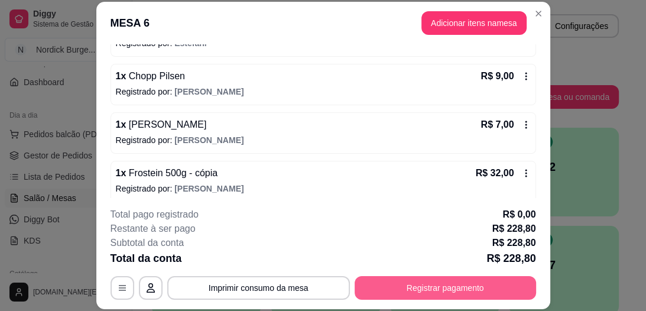
click at [410, 287] on button "Registrar pagamento" at bounding box center [445, 288] width 181 height 24
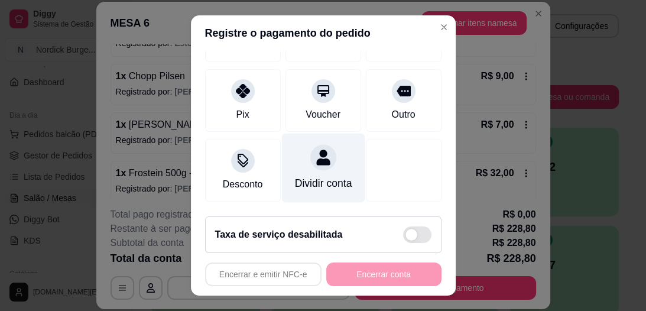
scroll to position [147, 0]
click at [313, 151] on div at bounding box center [323, 158] width 26 height 26
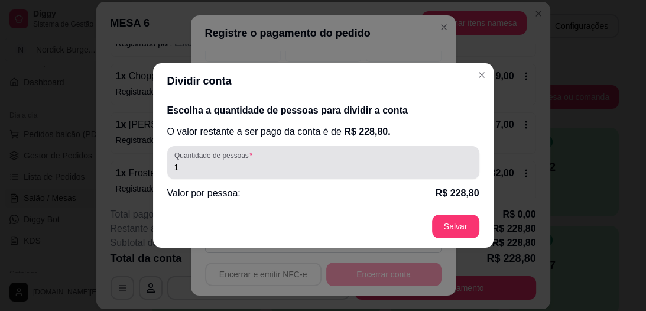
click at [251, 173] on input "1" at bounding box center [323, 167] width 298 height 12
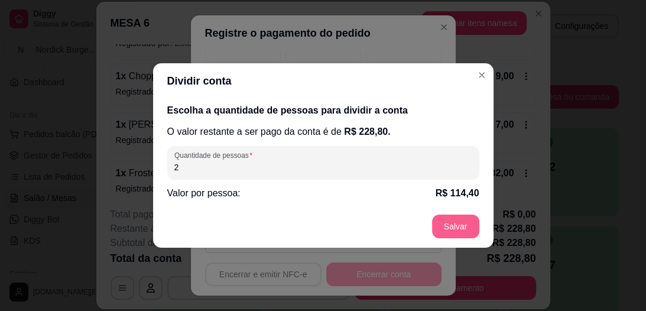
type input "2"
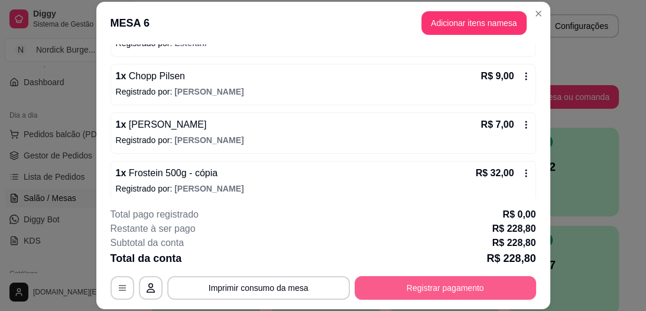
click at [502, 280] on button "Registrar pagamento" at bounding box center [445, 288] width 181 height 24
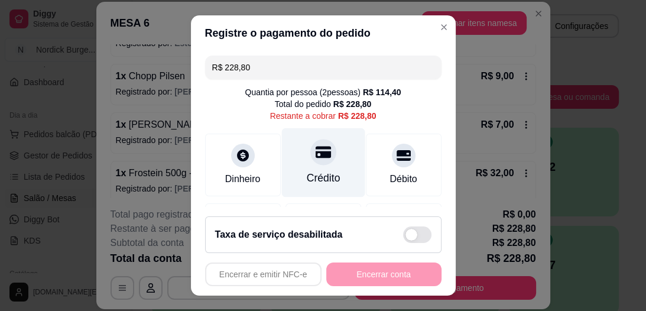
scroll to position [95, 0]
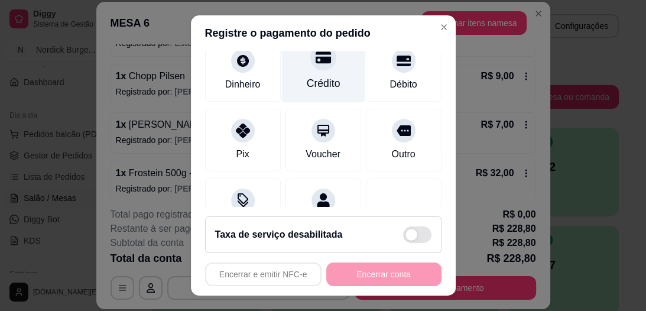
click at [307, 71] on div "Crédito" at bounding box center [322, 68] width 83 height 69
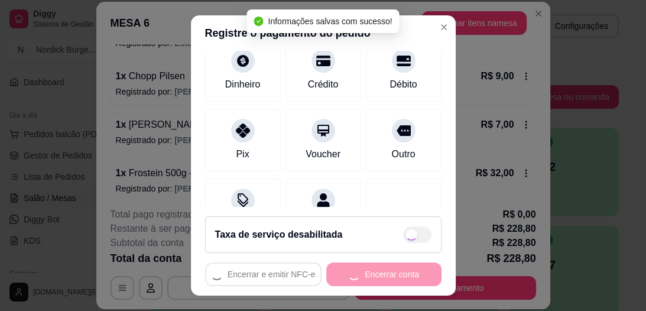
type input "R$ 0,00"
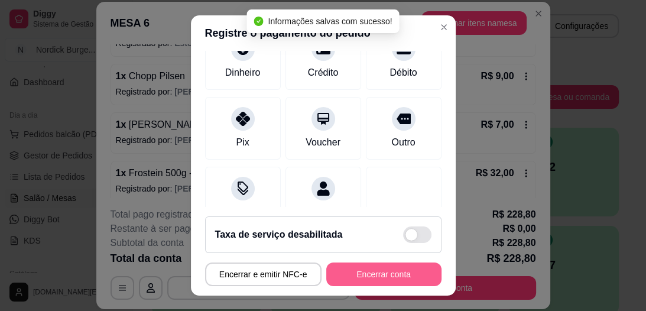
scroll to position [83, 0]
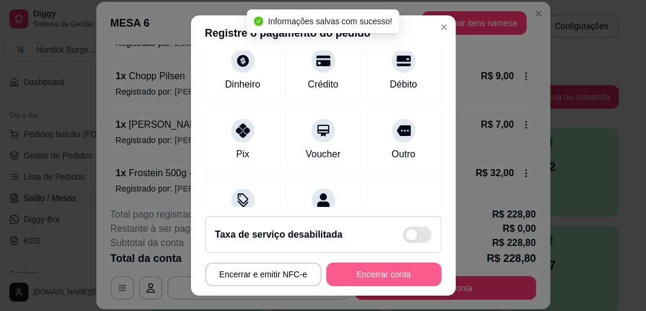
click at [385, 269] on button "Encerrar conta" at bounding box center [383, 274] width 115 height 24
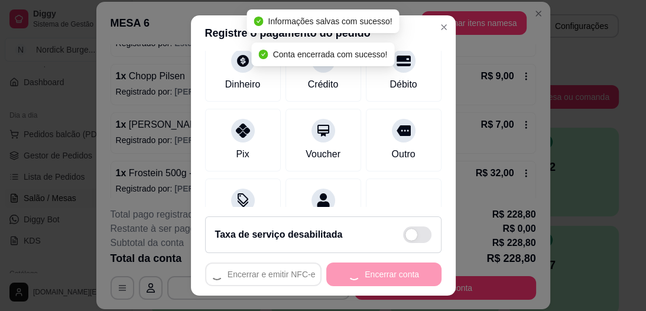
scroll to position [0, 0]
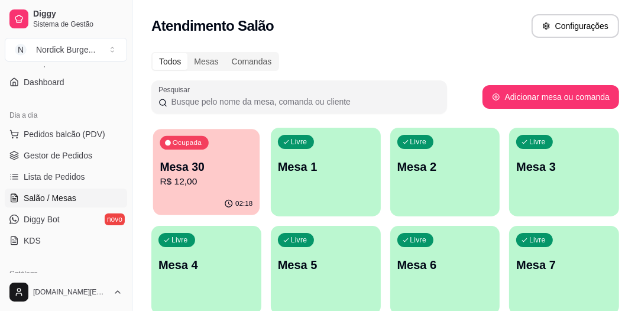
click at [239, 145] on div "Ocupada Mesa 30 R$ 12,00" at bounding box center [206, 161] width 106 height 64
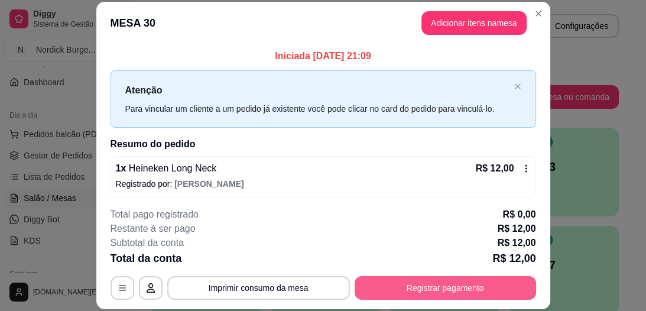
click at [434, 287] on button "Registrar pagamento" at bounding box center [445, 288] width 181 height 24
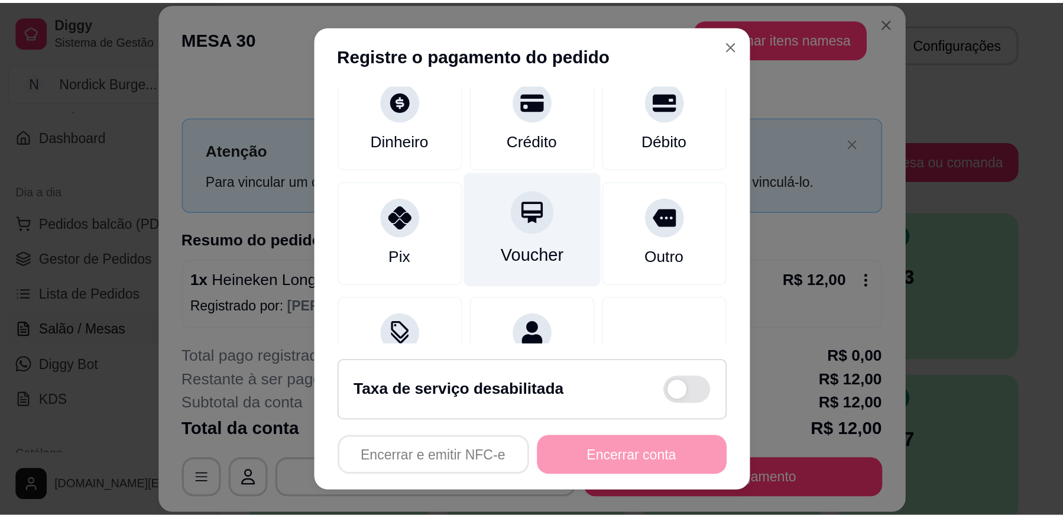
scroll to position [47, 0]
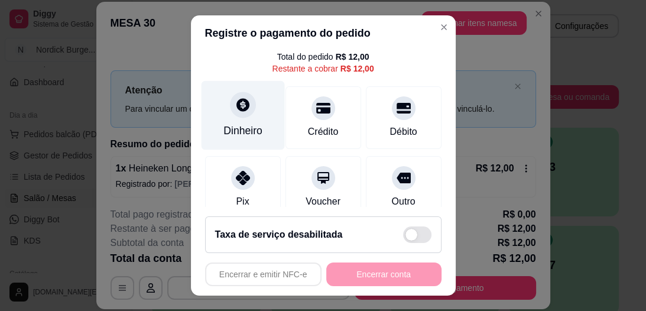
click at [245, 116] on div "Dinheiro" at bounding box center [242, 115] width 83 height 69
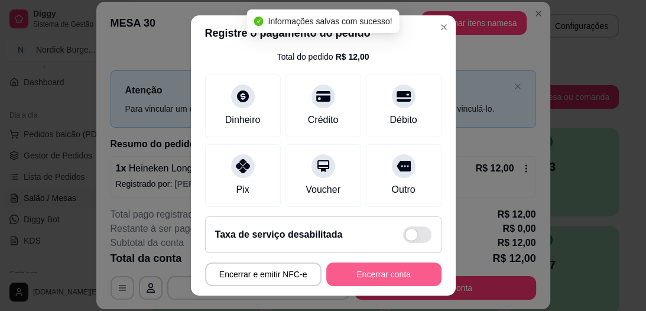
type input "R$ 0,00"
click at [402, 269] on button "Encerrar conta" at bounding box center [384, 273] width 112 height 23
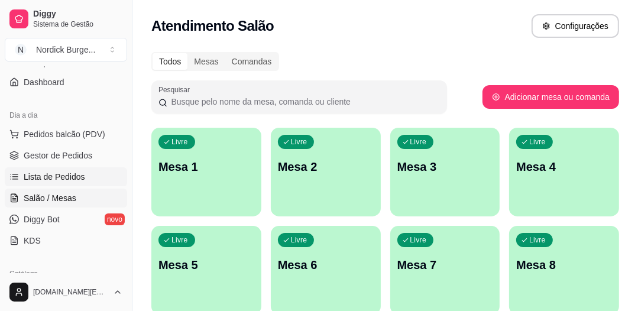
click at [43, 173] on span "Lista de Pedidos" at bounding box center [54, 177] width 61 height 12
